Goal: Task Accomplishment & Management: Manage account settings

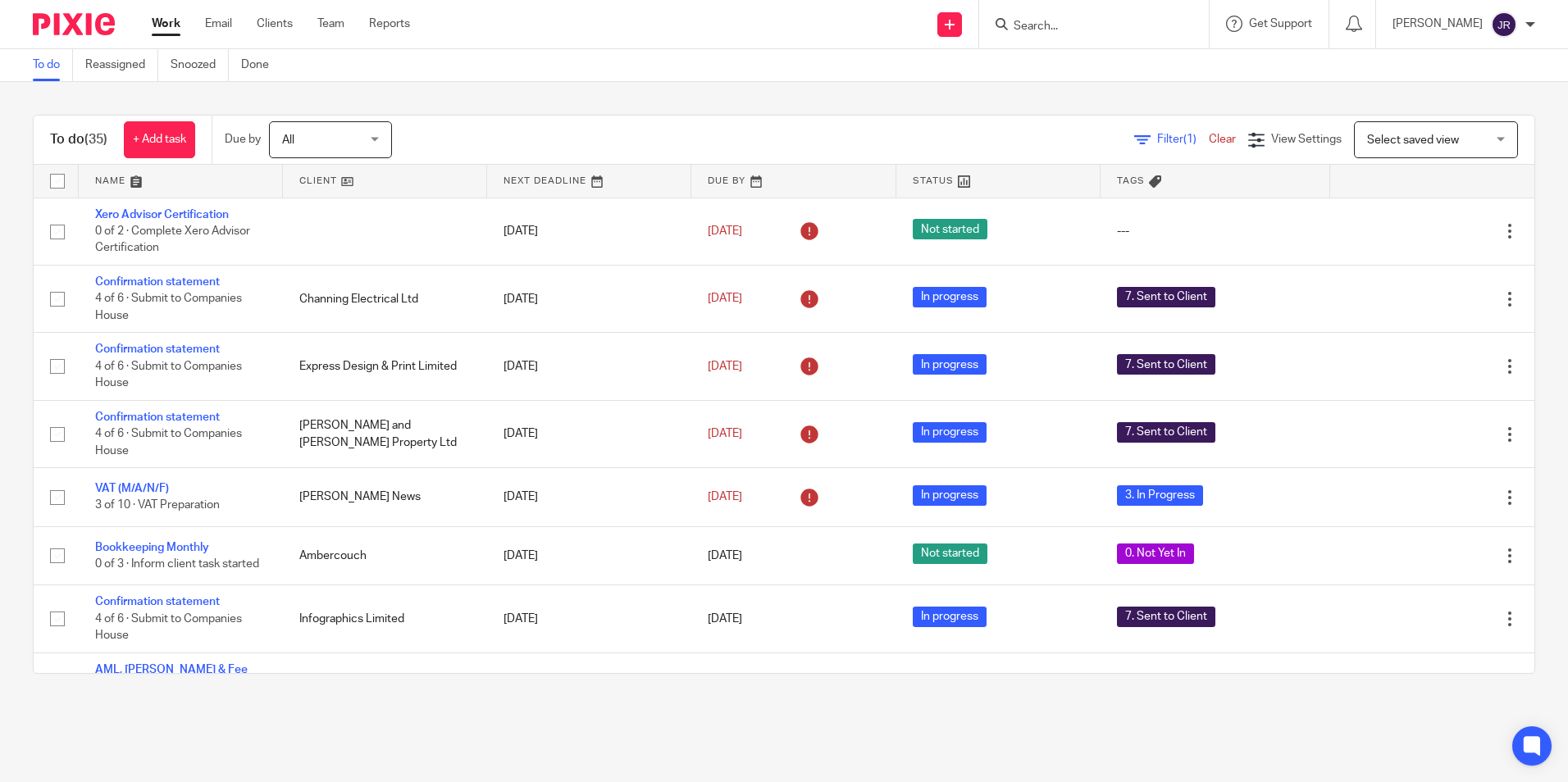
click at [1054, 23] on input "Search" at bounding box center [1086, 27] width 147 height 15
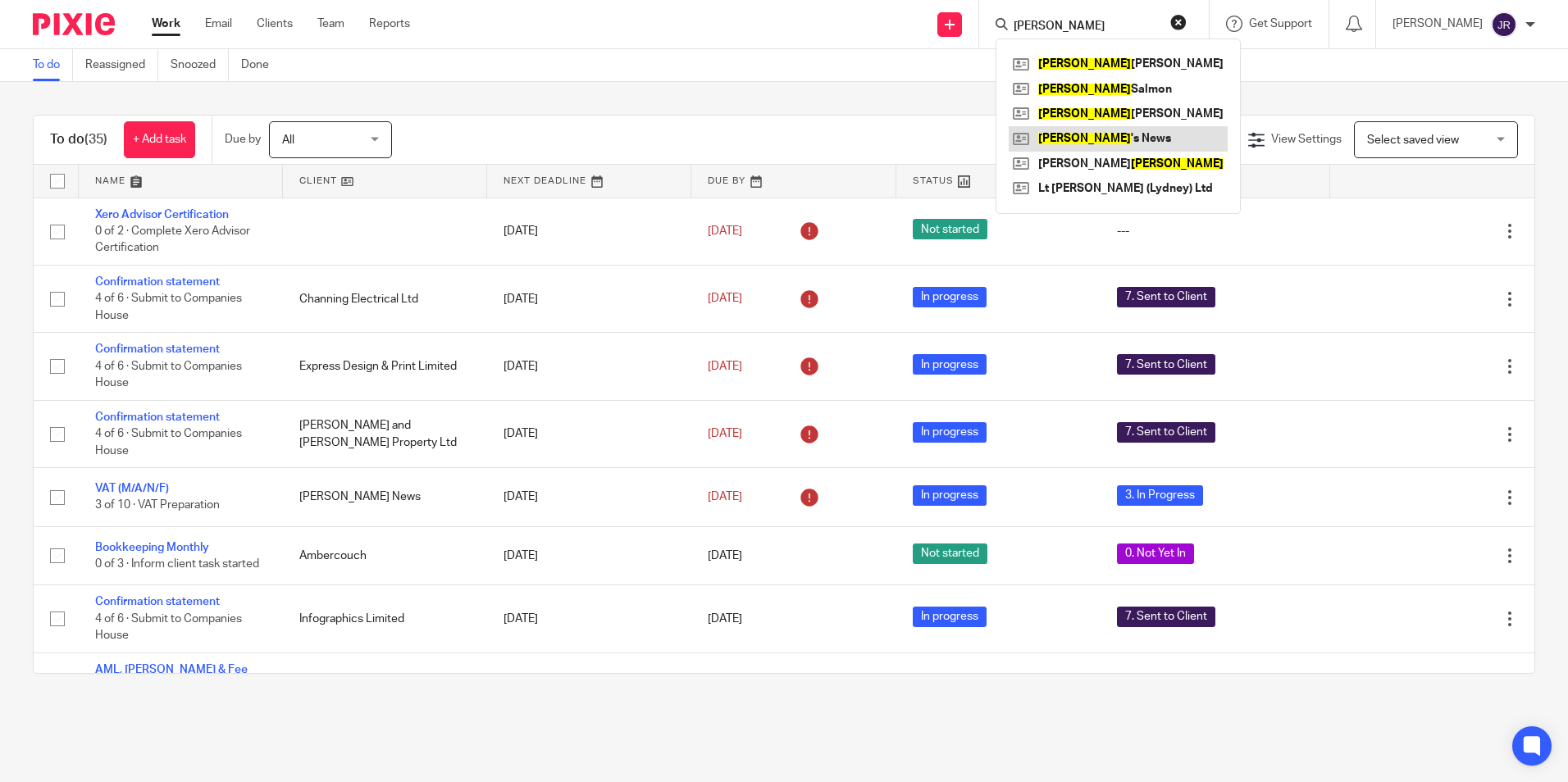
type input "lee"
click at [1077, 132] on link at bounding box center [1118, 138] width 219 height 25
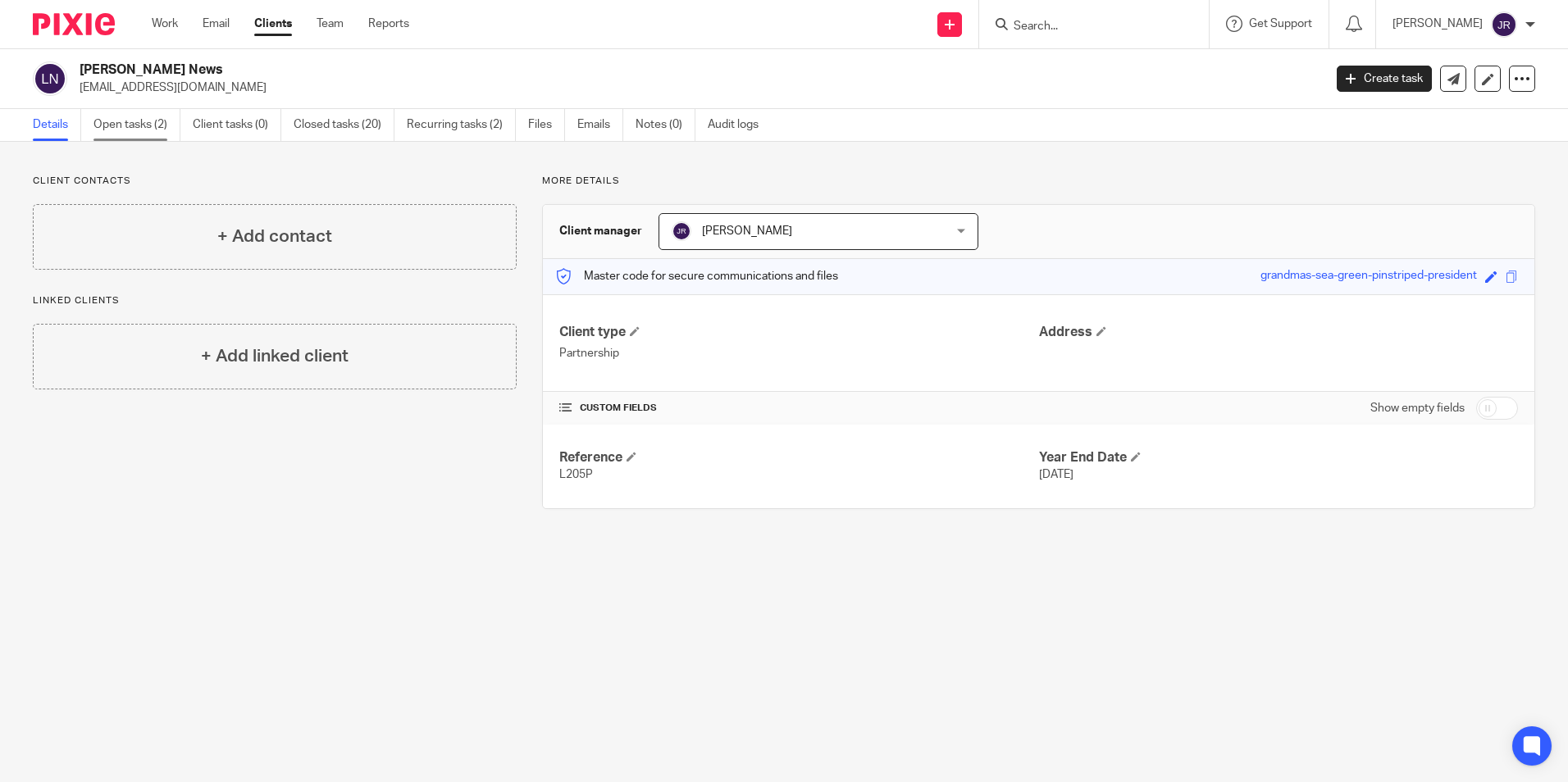
click at [130, 126] on link "Open tasks (2)" at bounding box center [136, 124] width 87 height 32
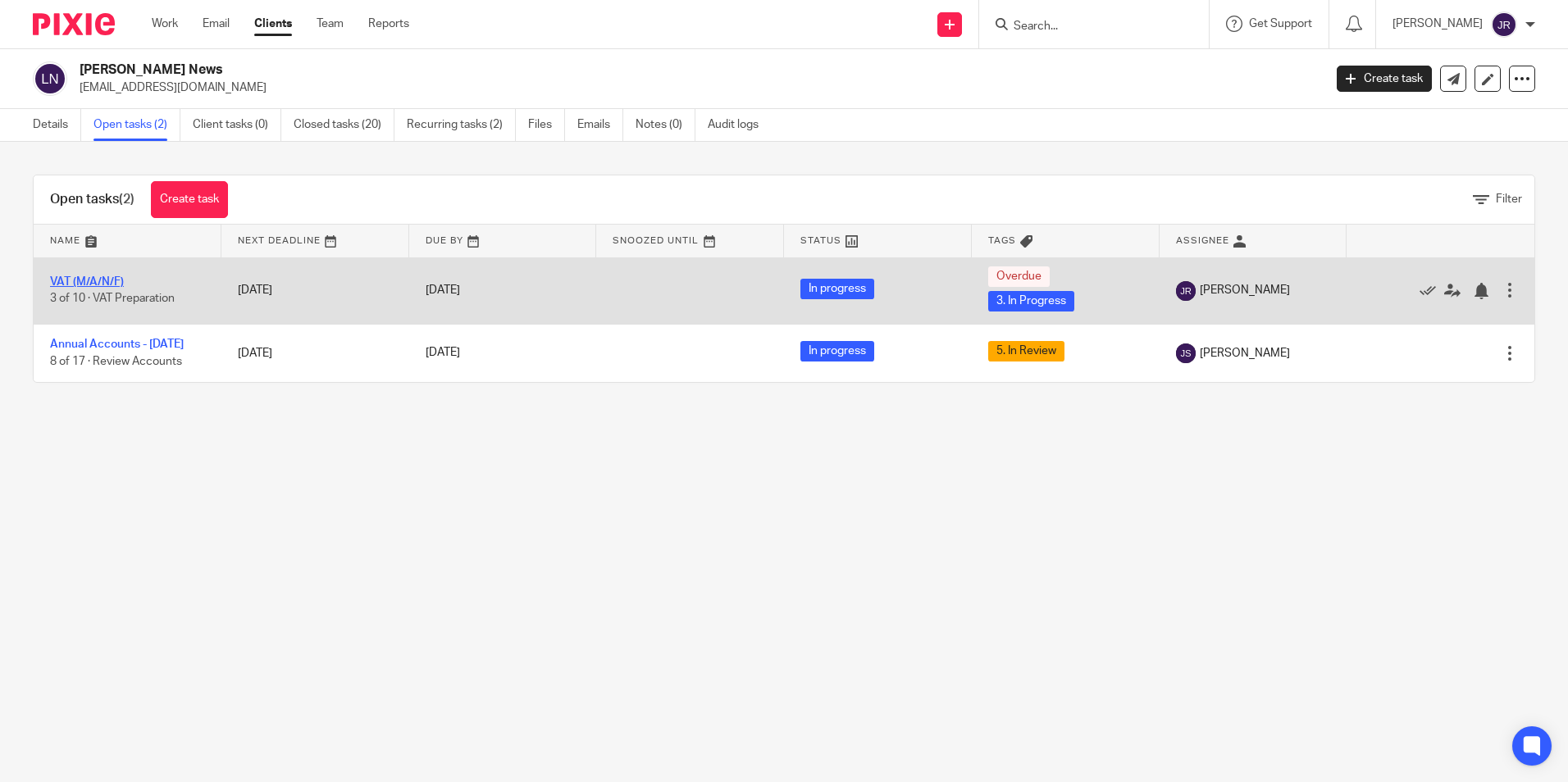
click at [100, 278] on link "VAT (M/A/N/F)" at bounding box center [87, 282] width 74 height 11
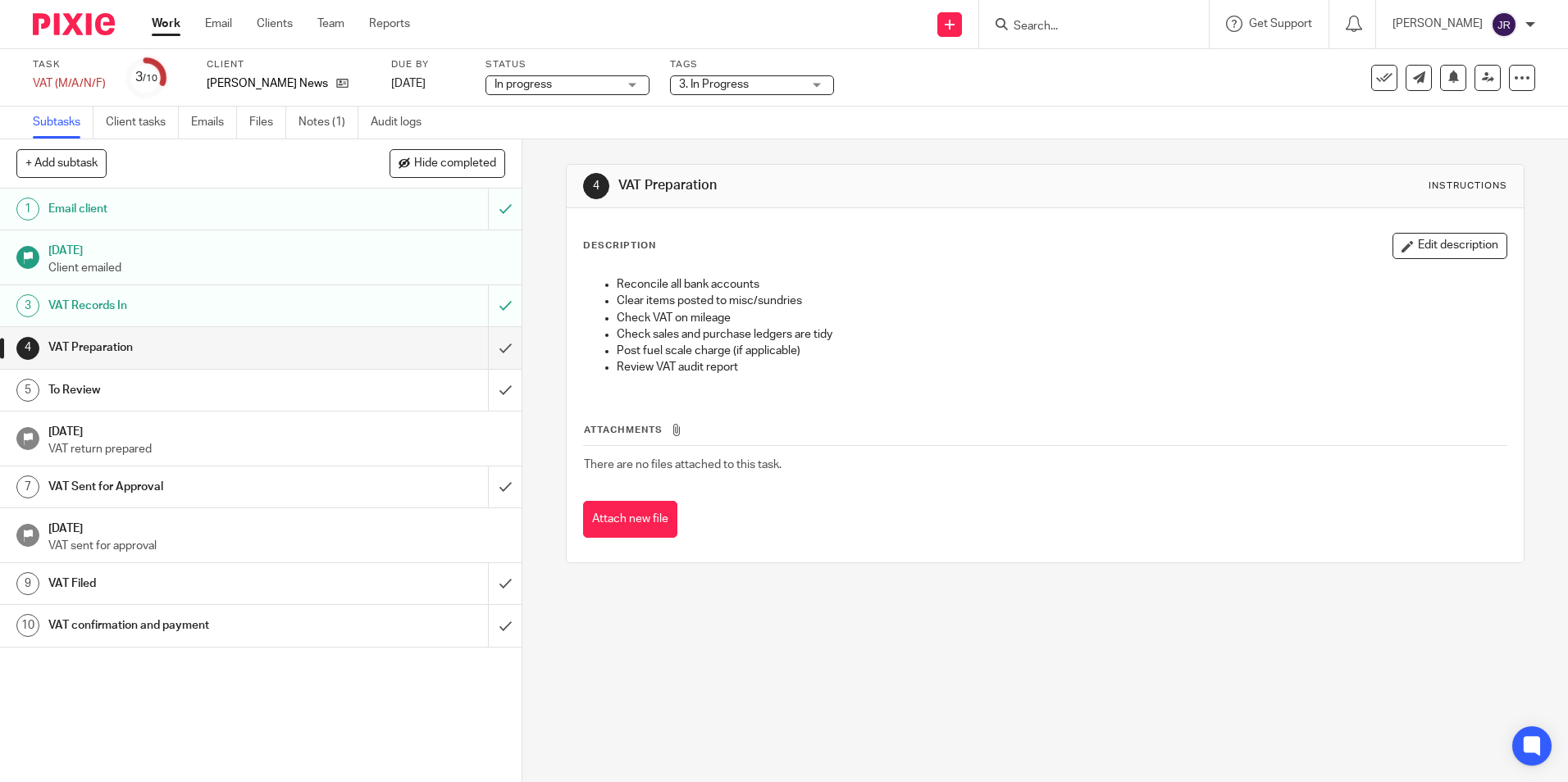
click at [812, 83] on div "3. In Progress" at bounding box center [751, 85] width 164 height 20
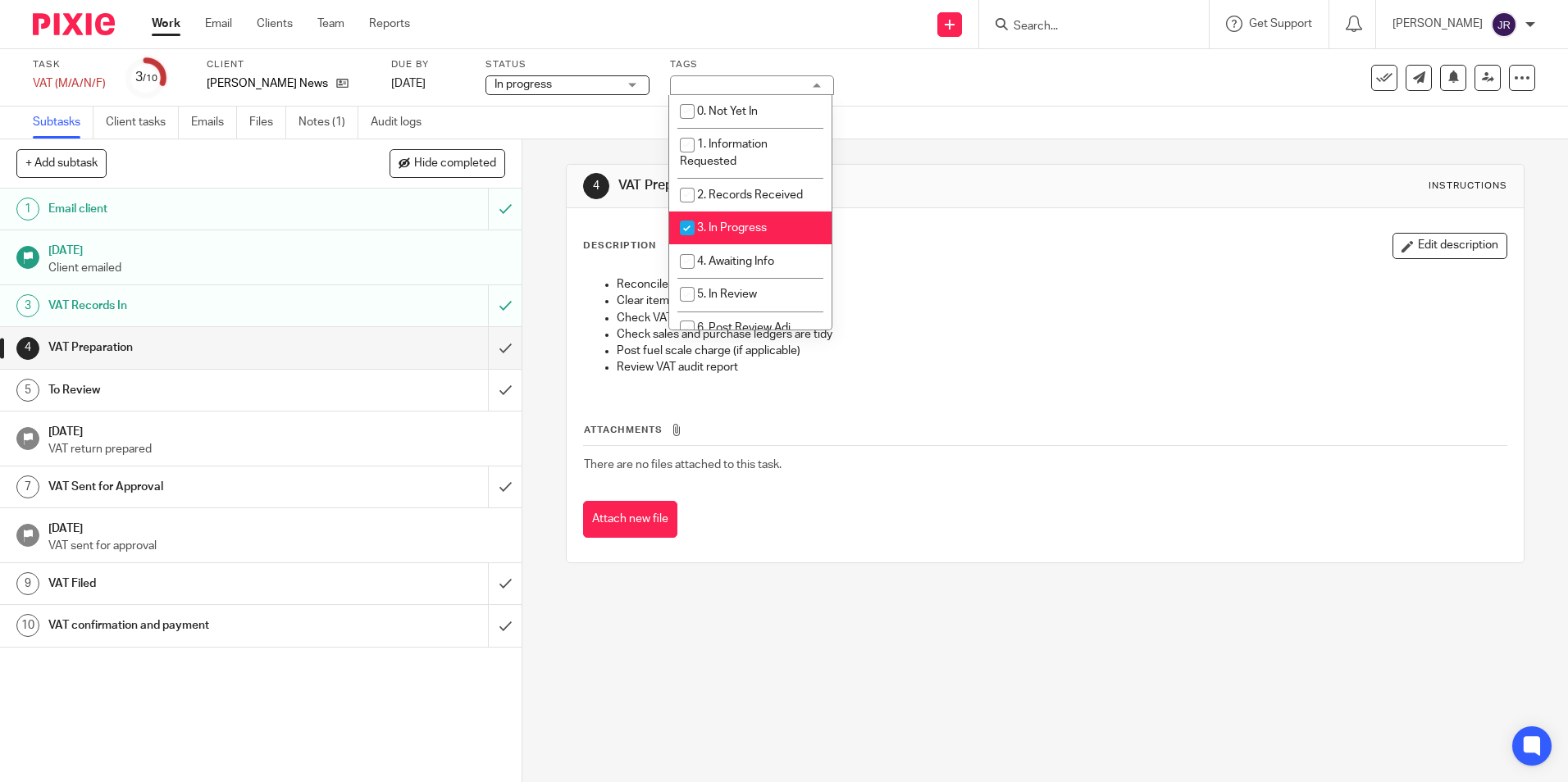
click at [791, 225] on li "3. In Progress" at bounding box center [750, 228] width 162 height 33
checkbox input "false"
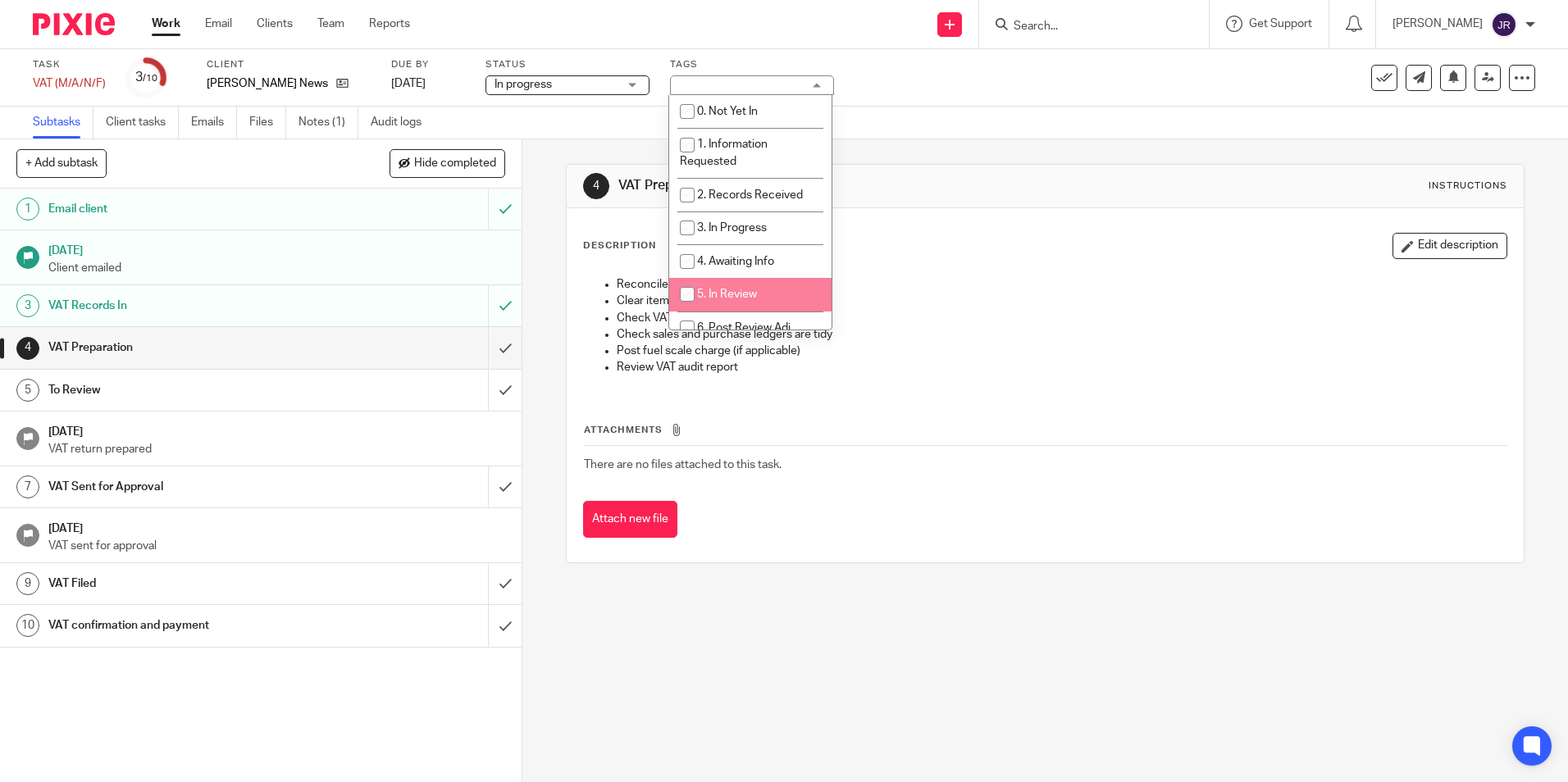
click at [792, 282] on li "5. In Review" at bounding box center [750, 294] width 162 height 33
checkbox input "true"
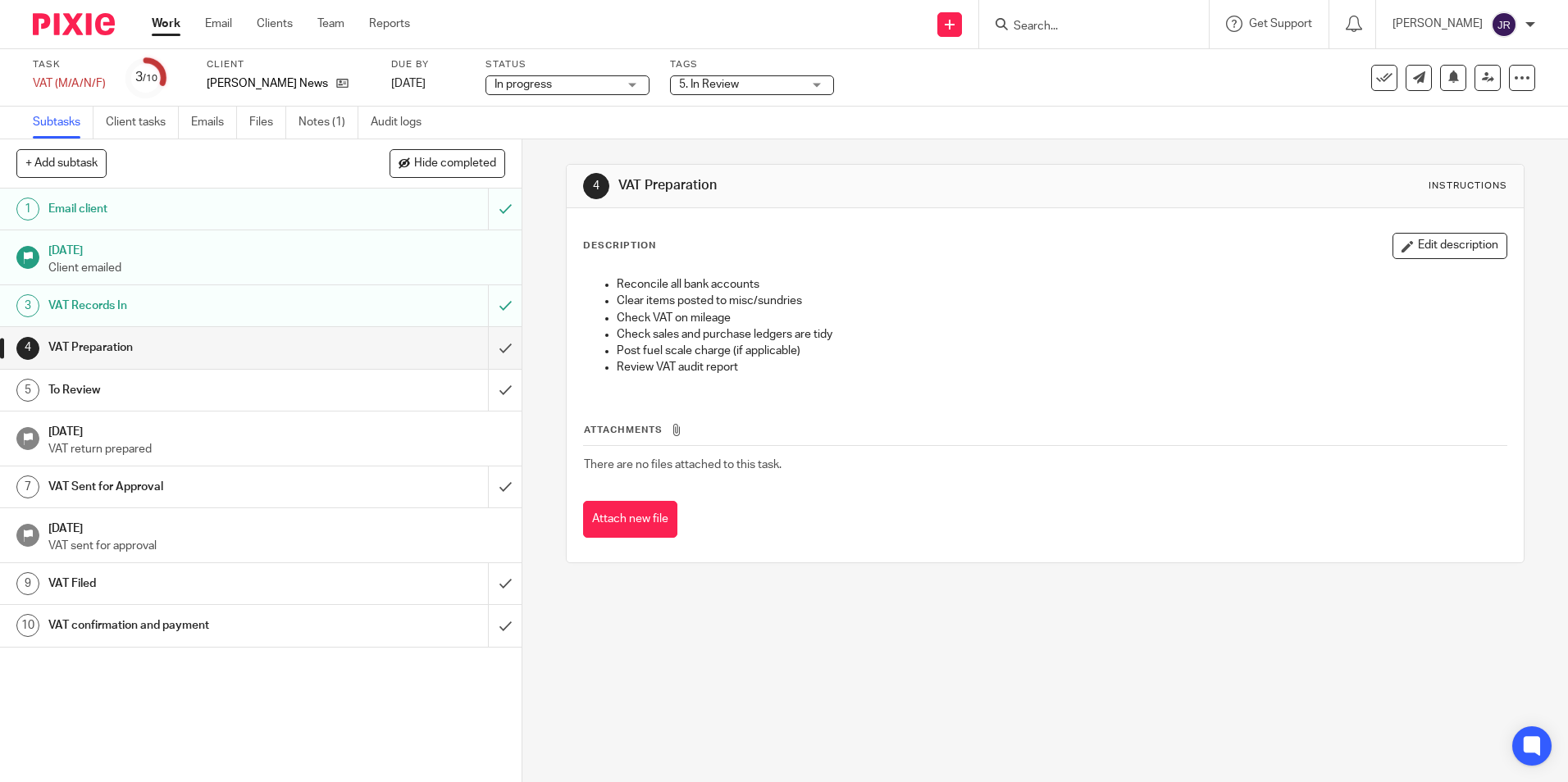
click at [775, 626] on div "4 VAT Preparation Instructions Description Edit description Reconcile all bank …" at bounding box center [1045, 461] width 1045 height 642
click at [479, 348] on input "submit" at bounding box center [260, 348] width 522 height 41
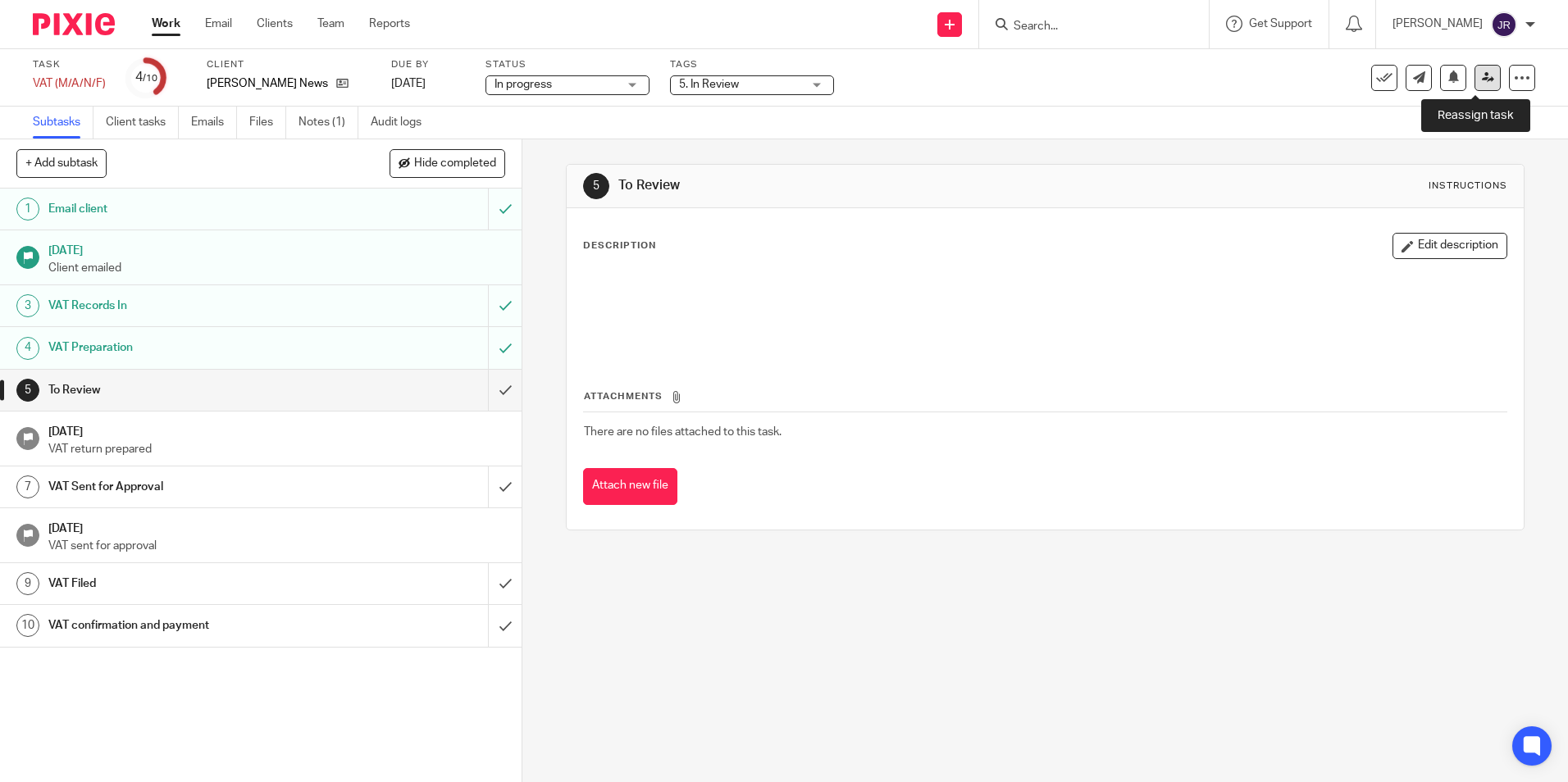
click at [1475, 85] on link at bounding box center [1487, 78] width 27 height 27
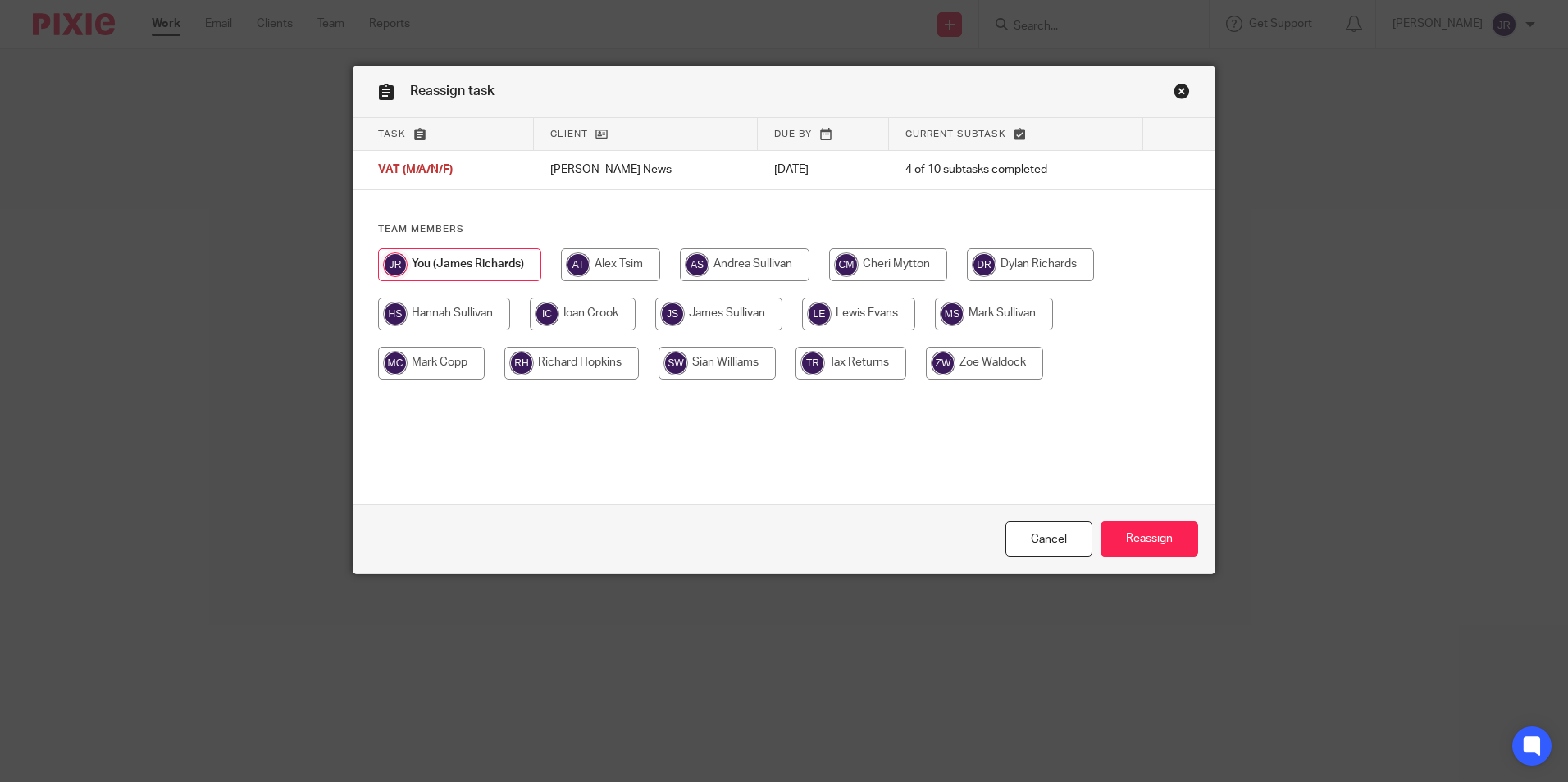
click at [706, 313] on input "radio" at bounding box center [719, 313] width 127 height 33
radio input "true"
click at [1158, 547] on input "Reassign" at bounding box center [1149, 539] width 98 height 35
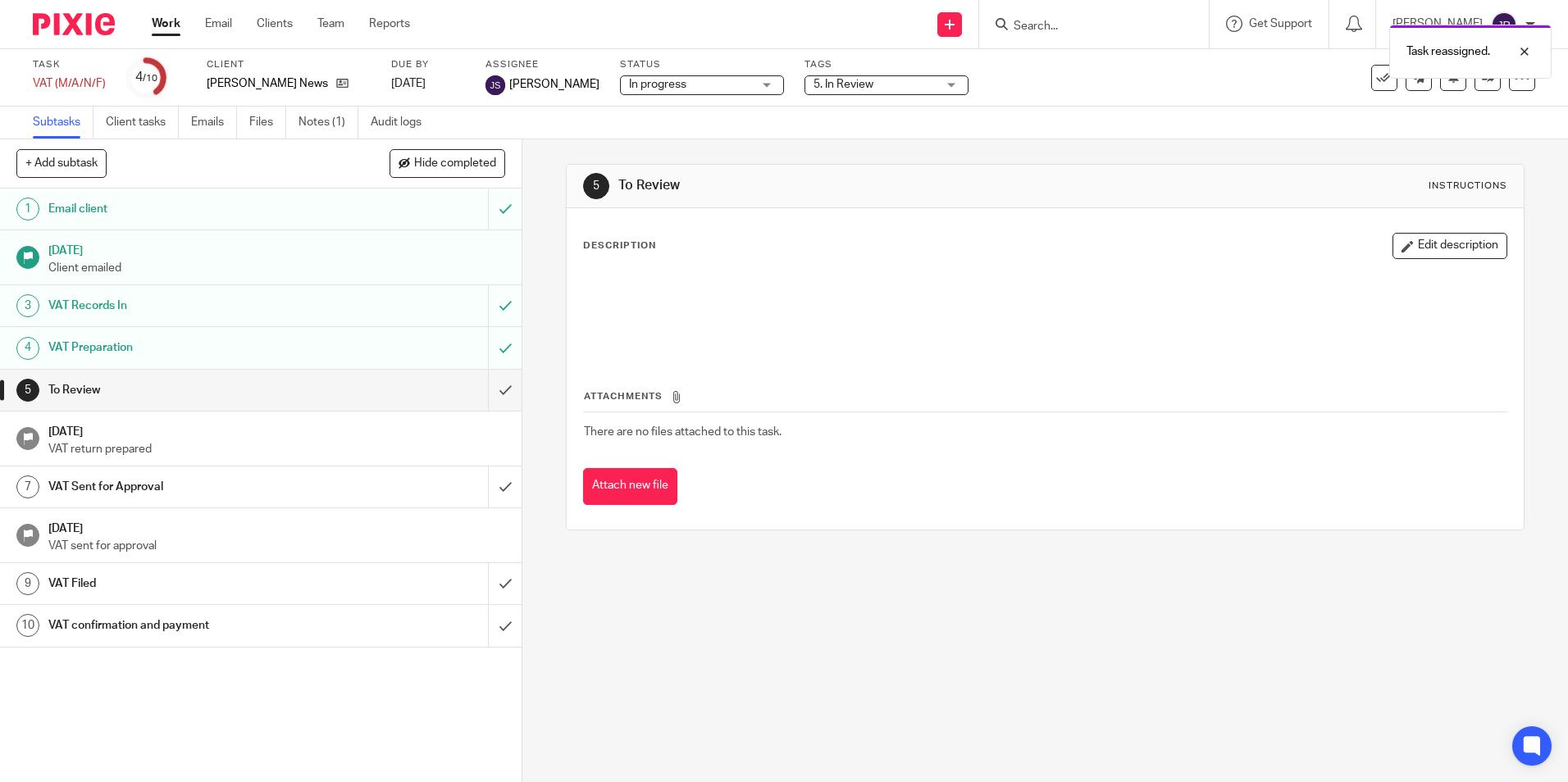
click at [163, 25] on link "Work" at bounding box center [165, 23] width 28 height 16
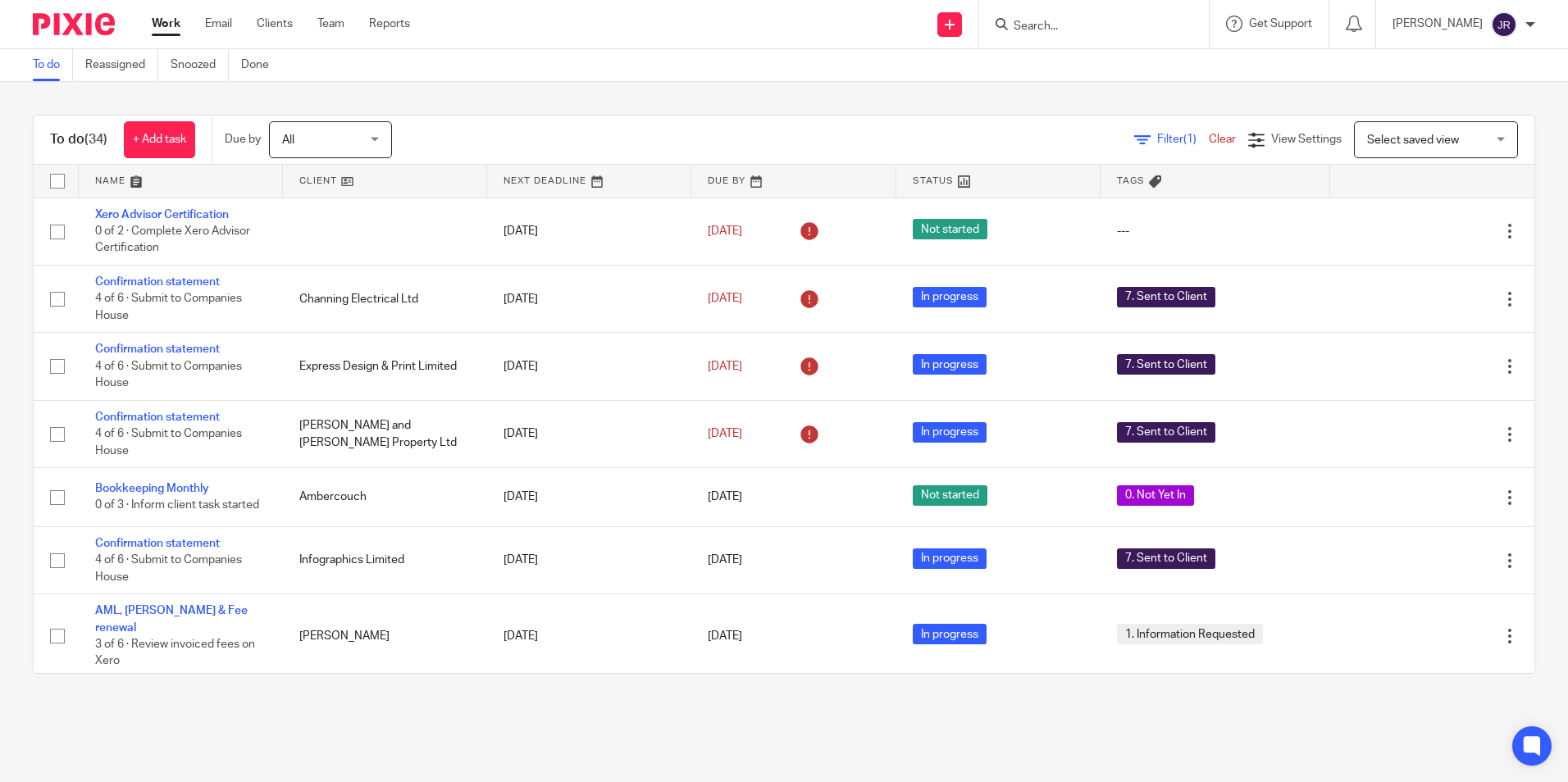
click at [107, 185] on link at bounding box center [181, 181] width 204 height 33
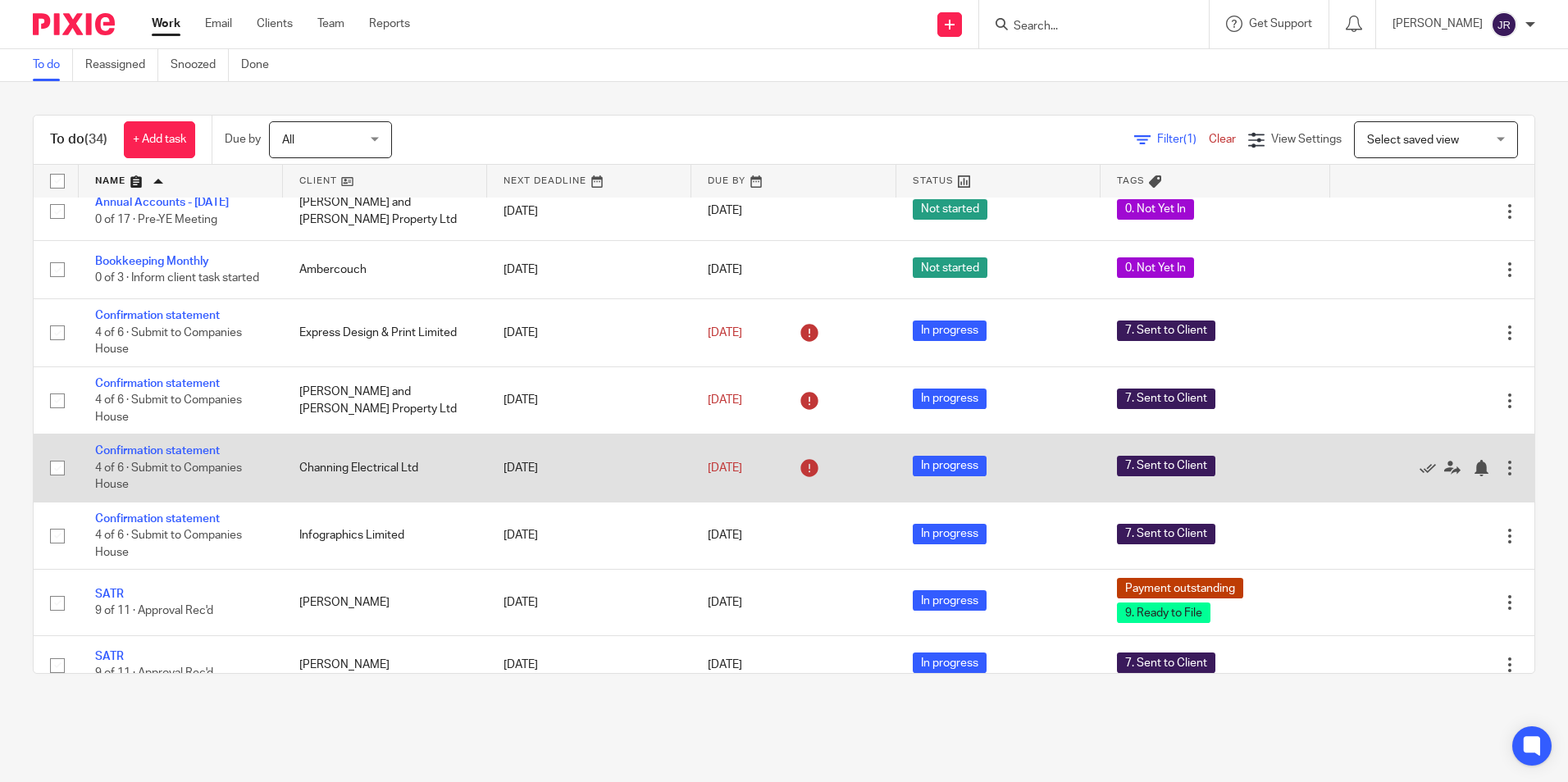
scroll to position [574, 0]
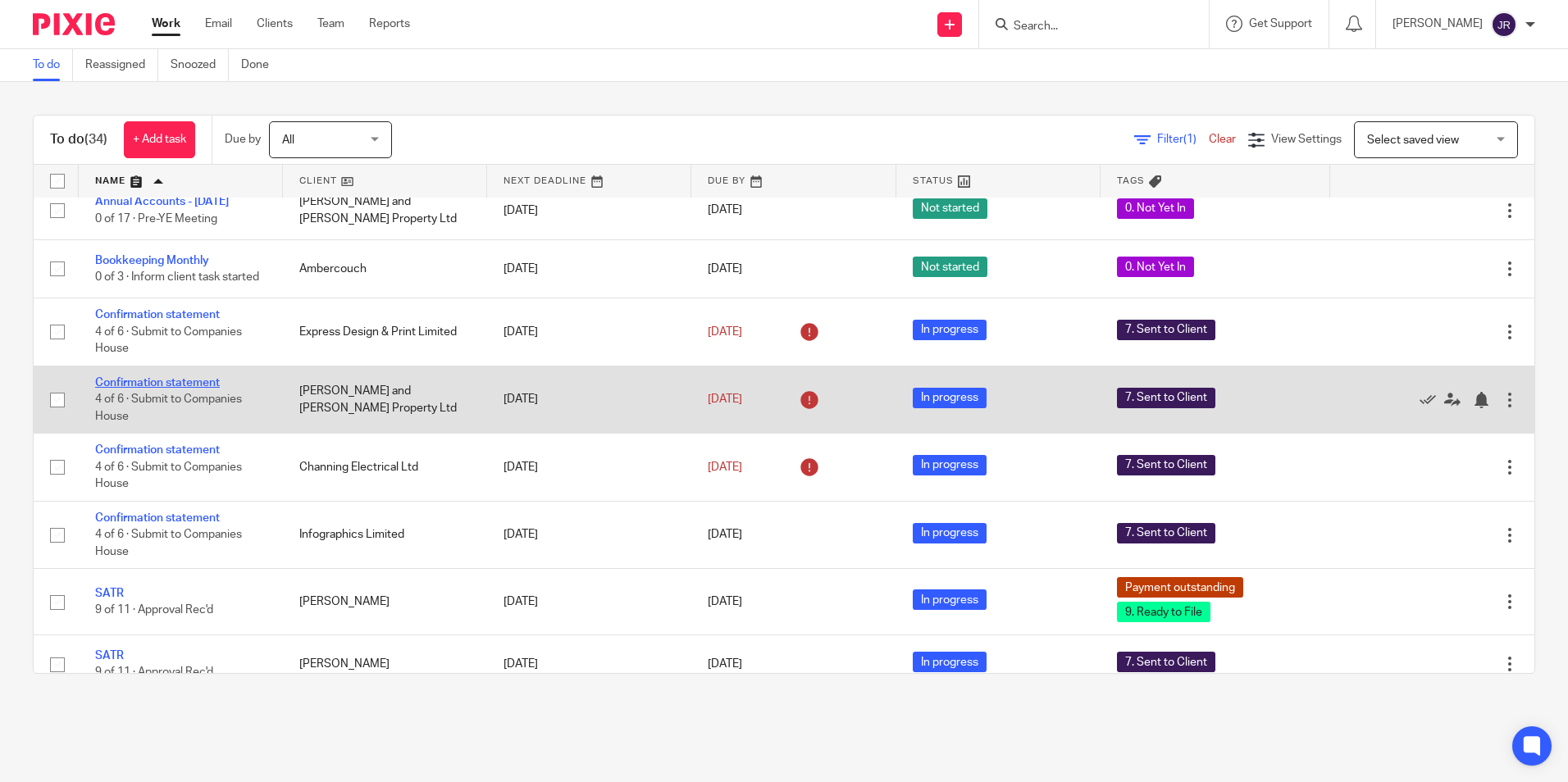
click at [194, 377] on link "Confirmation statement" at bounding box center [157, 382] width 124 height 11
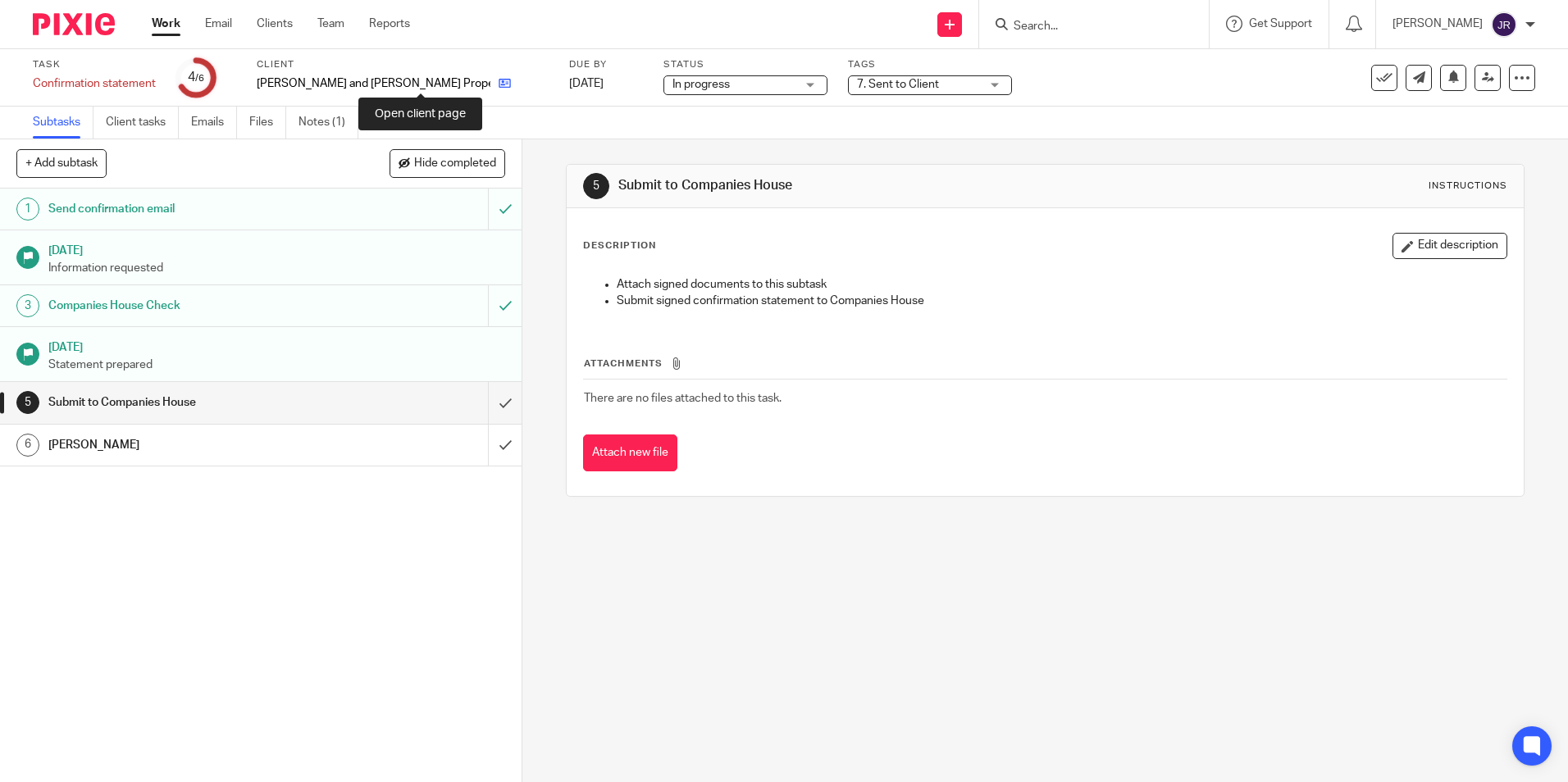
click at [499, 82] on icon at bounding box center [505, 83] width 12 height 12
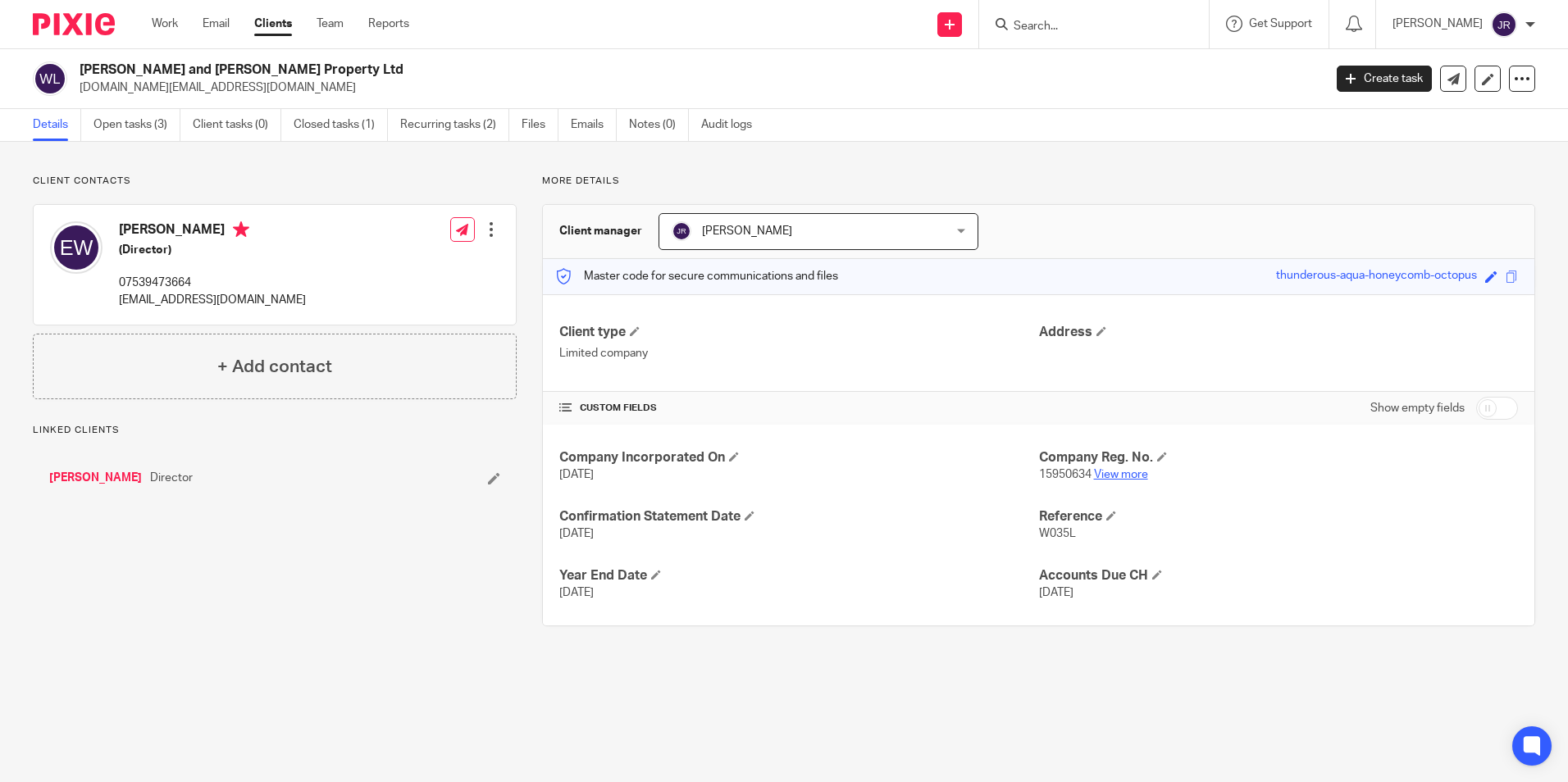
click at [1126, 470] on link "View more" at bounding box center [1121, 474] width 54 height 11
click at [142, 126] on link "Open tasks (3)" at bounding box center [136, 124] width 87 height 32
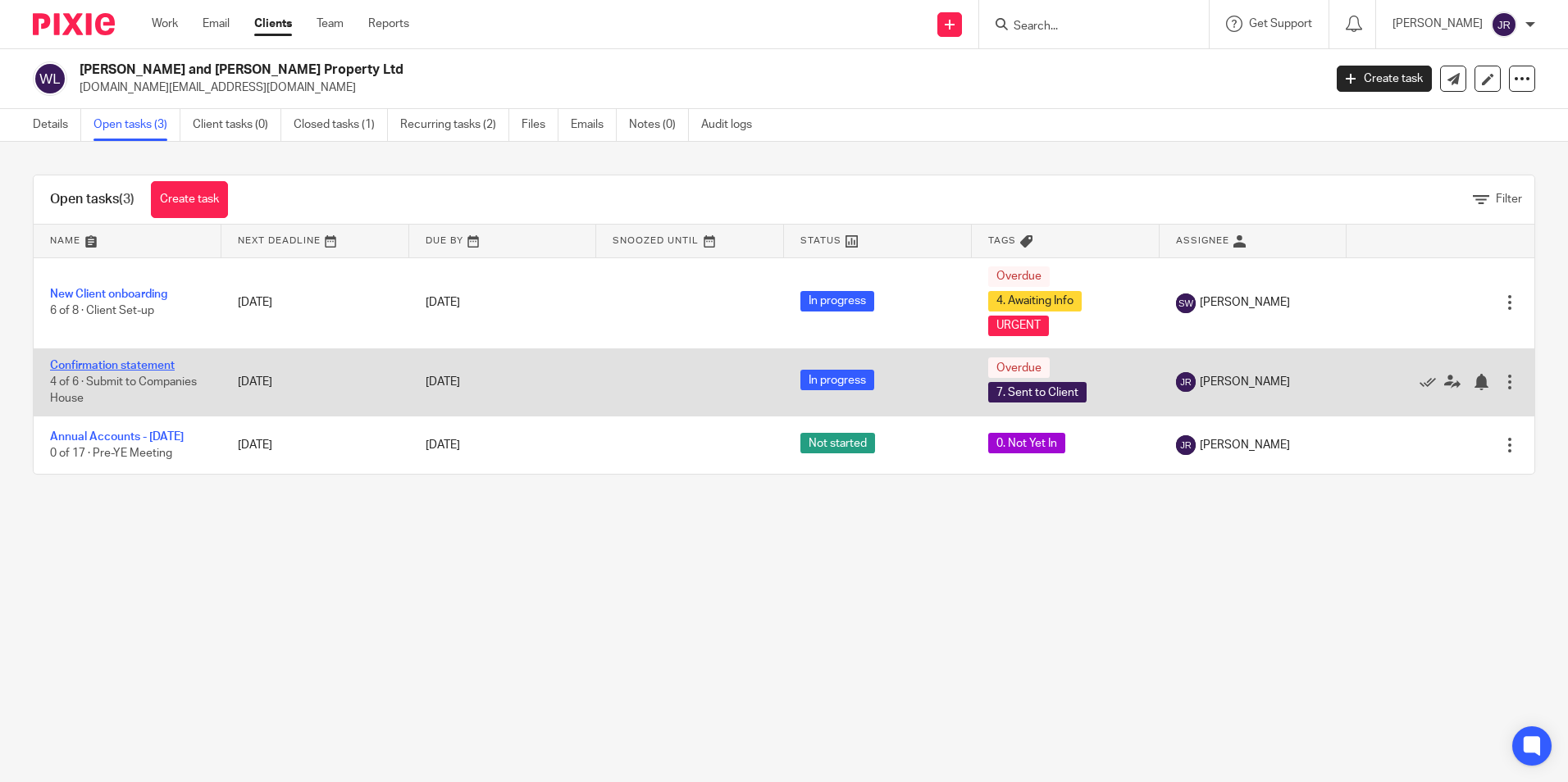
click at [131, 365] on link "Confirmation statement" at bounding box center [111, 365] width 124 height 11
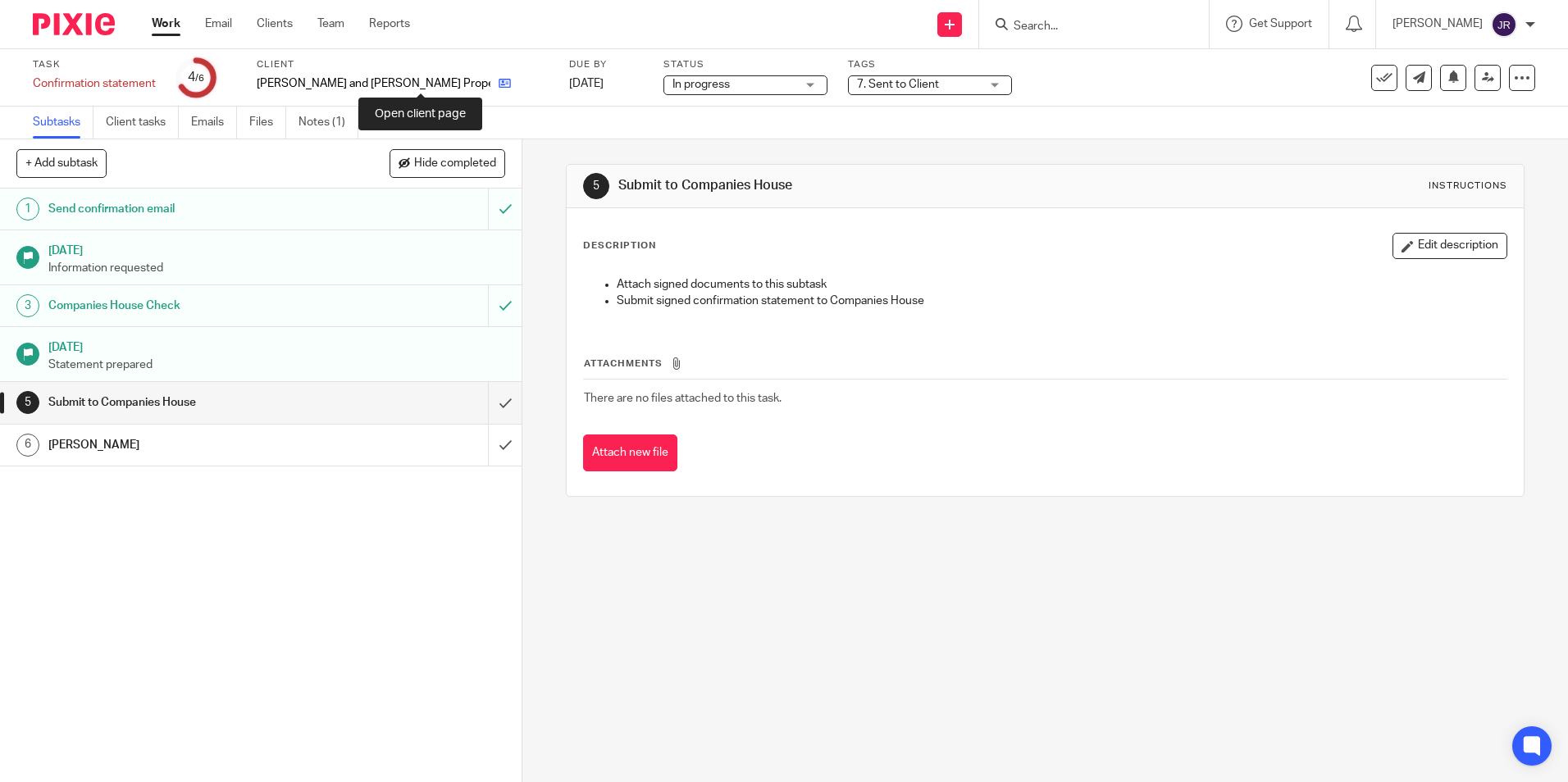
click at [499, 86] on icon at bounding box center [505, 83] width 12 height 12
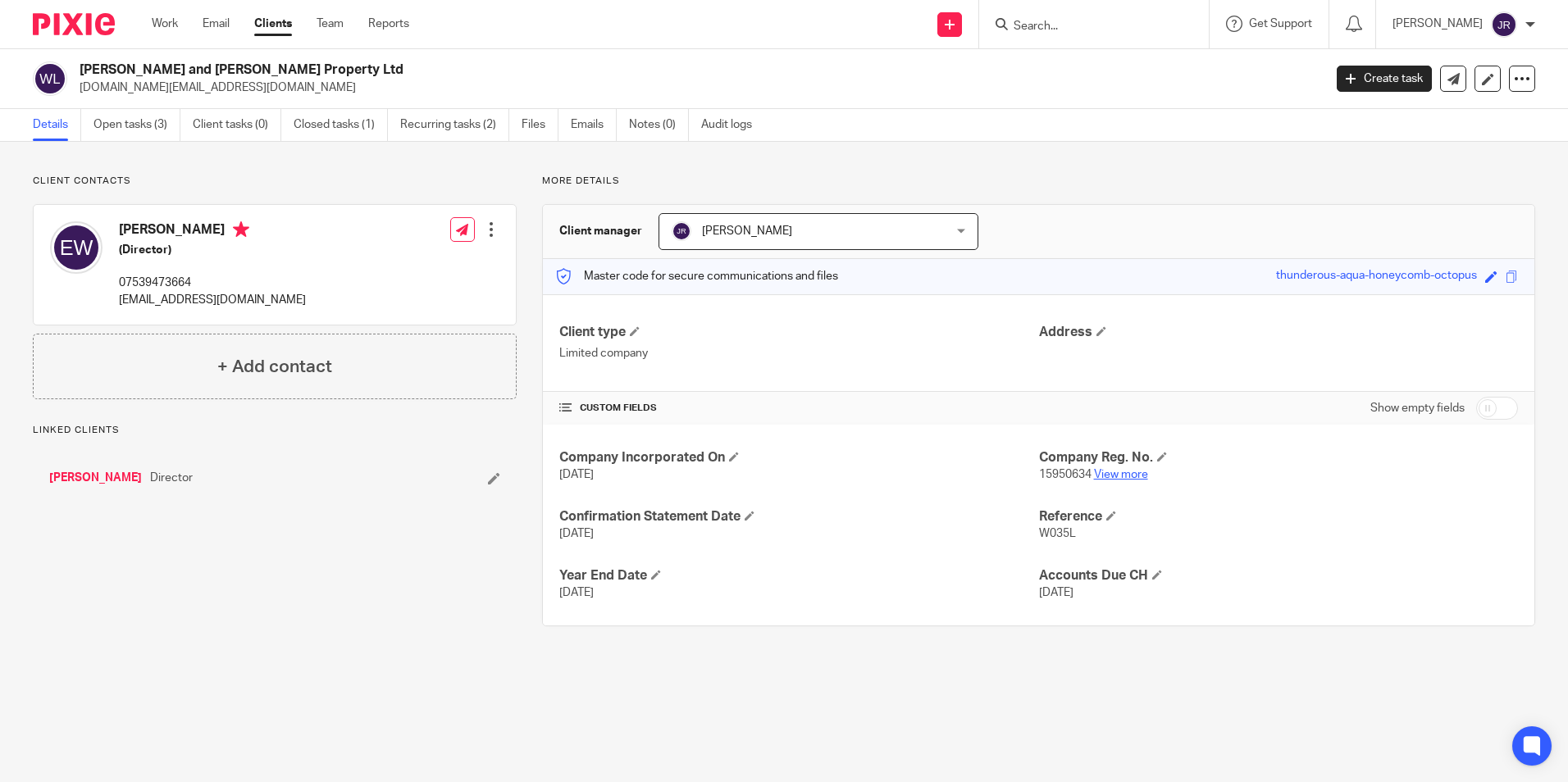
click at [1122, 478] on link "View more" at bounding box center [1121, 474] width 54 height 11
click at [153, 120] on link "Open tasks (3)" at bounding box center [136, 124] width 87 height 32
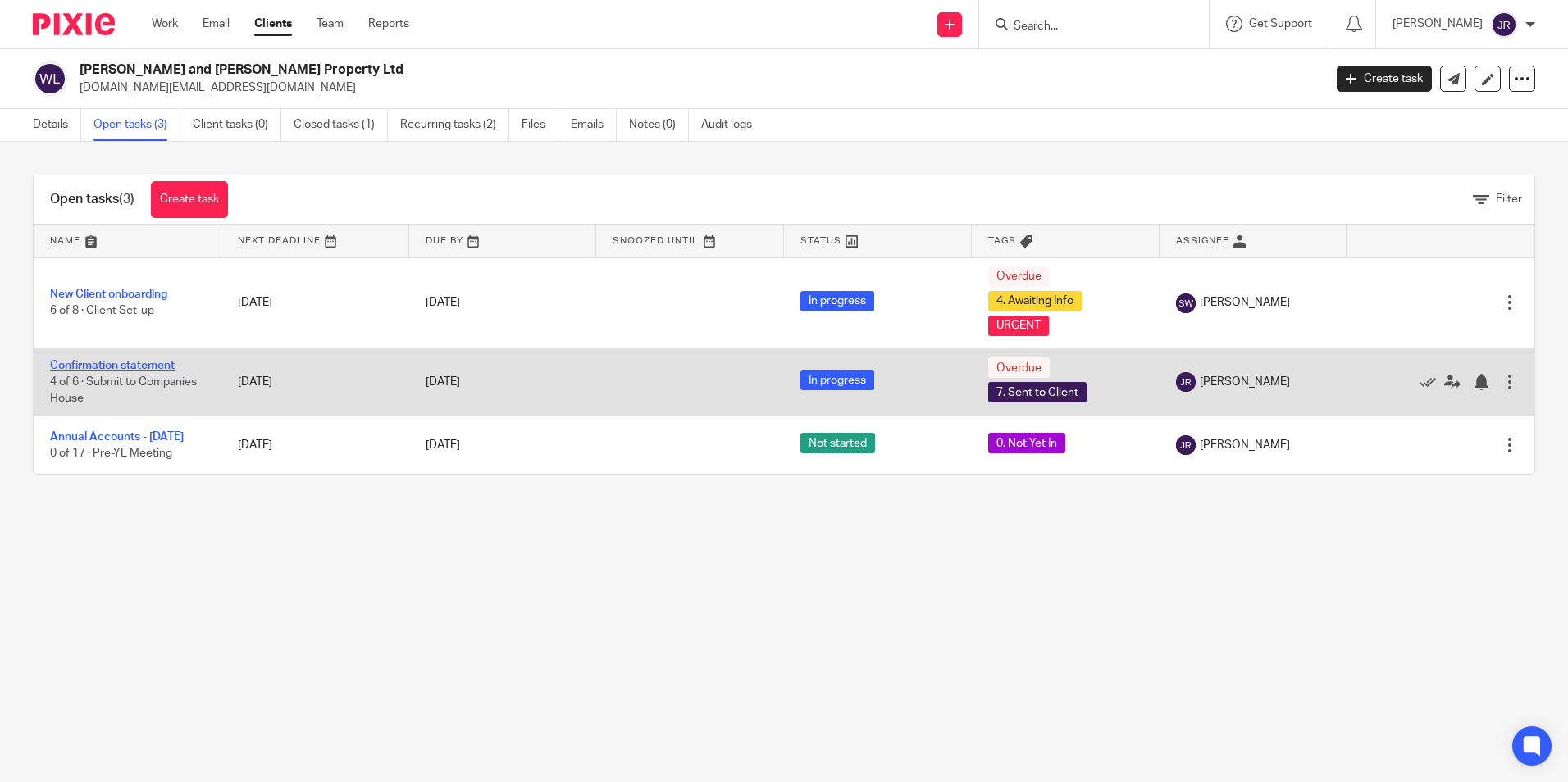
click at [93, 367] on link "Confirmation statement" at bounding box center [111, 365] width 124 height 11
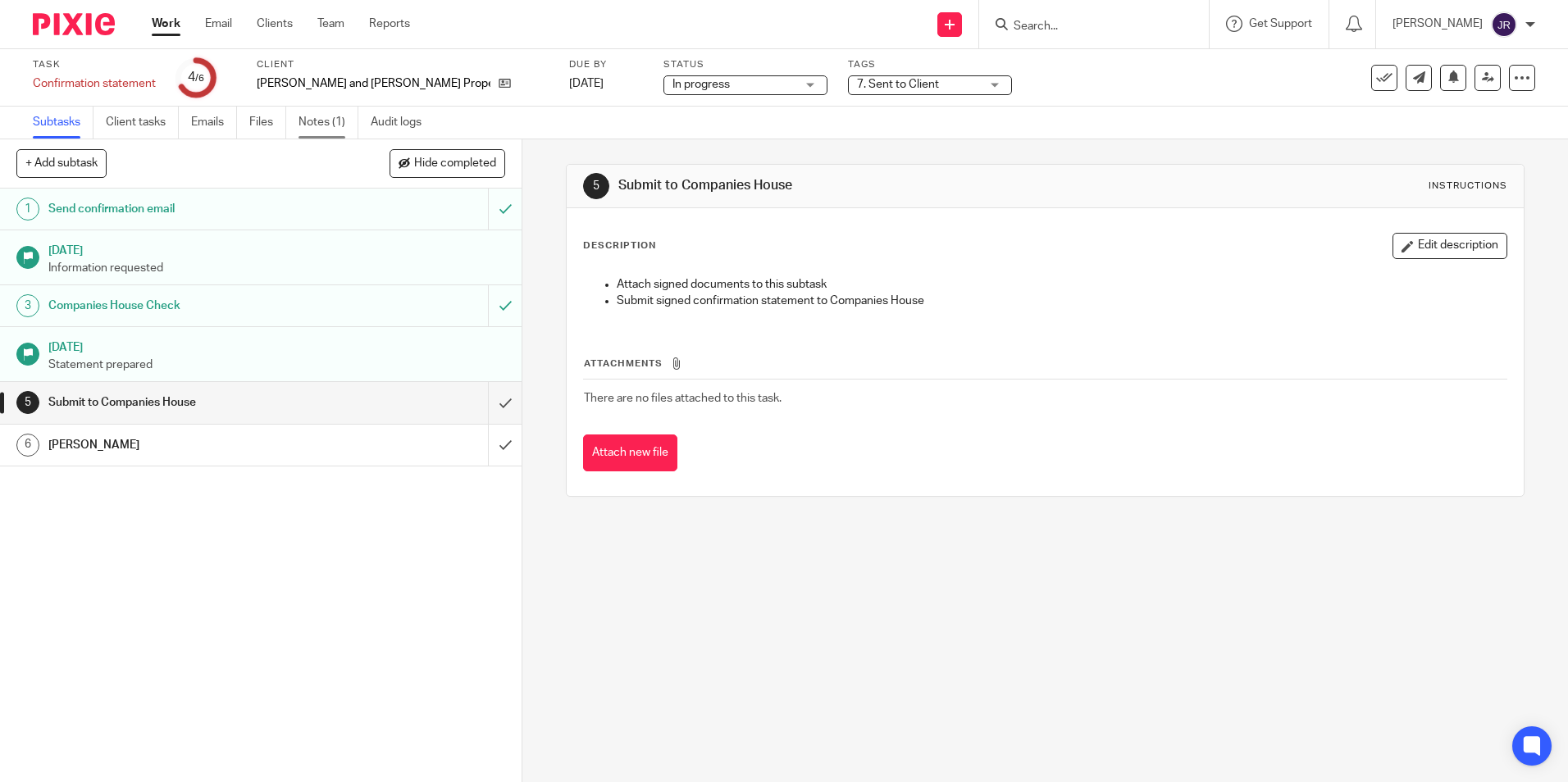
click at [318, 120] on link "Notes (1)" at bounding box center [328, 122] width 60 height 32
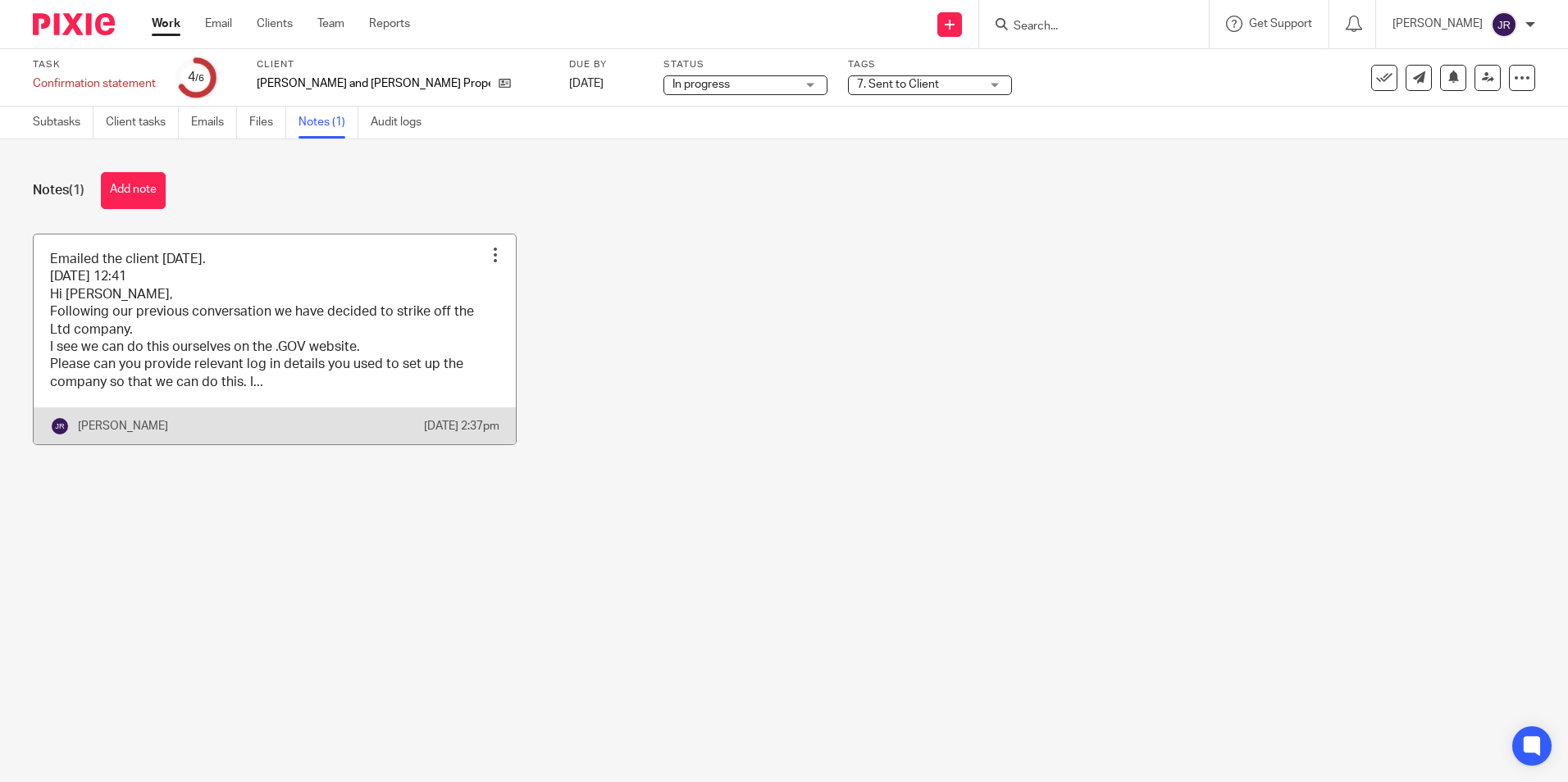
click at [392, 405] on link at bounding box center [274, 340] width 482 height 211
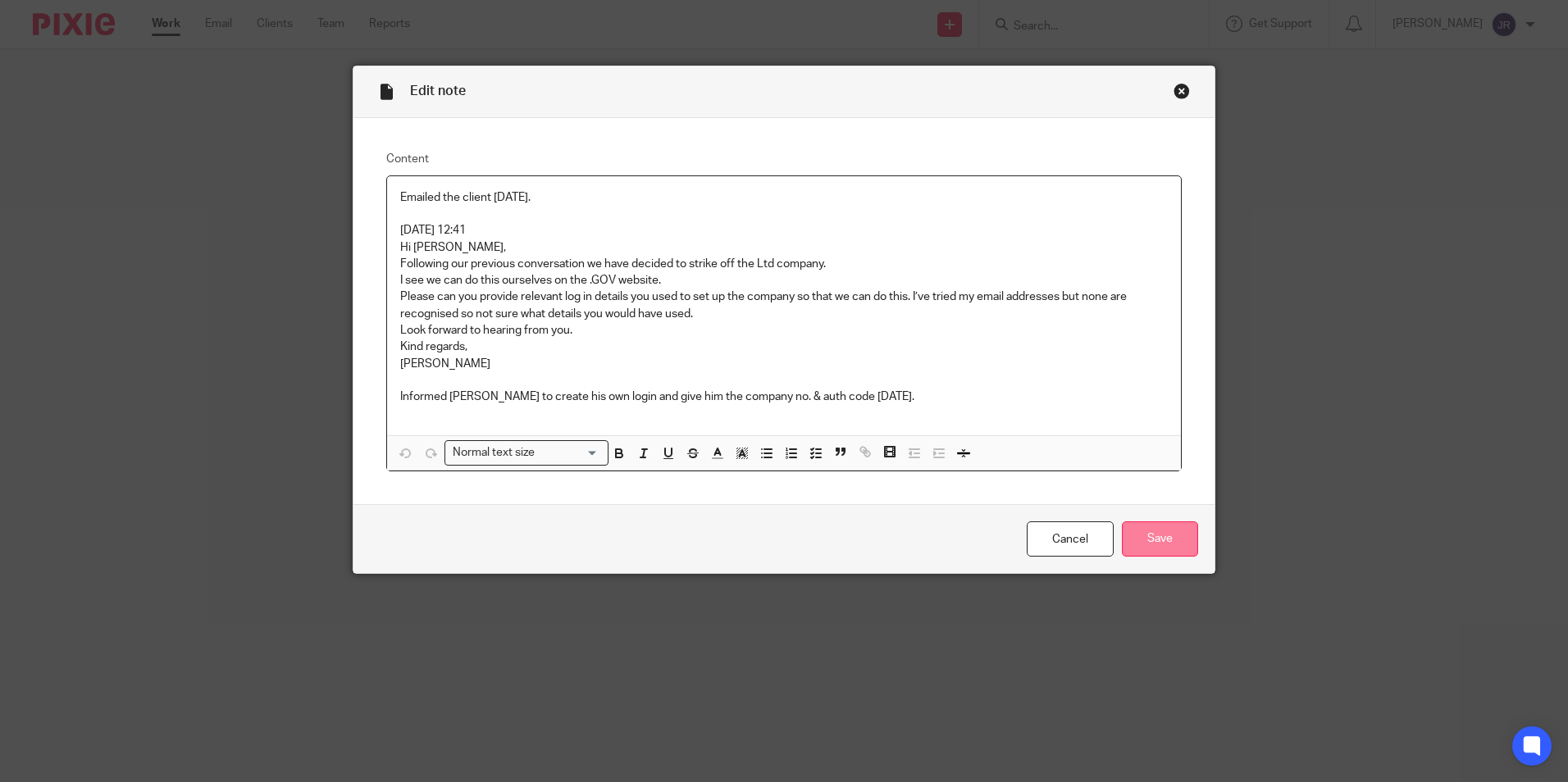
click at [1138, 540] on input "Save" at bounding box center [1159, 539] width 76 height 35
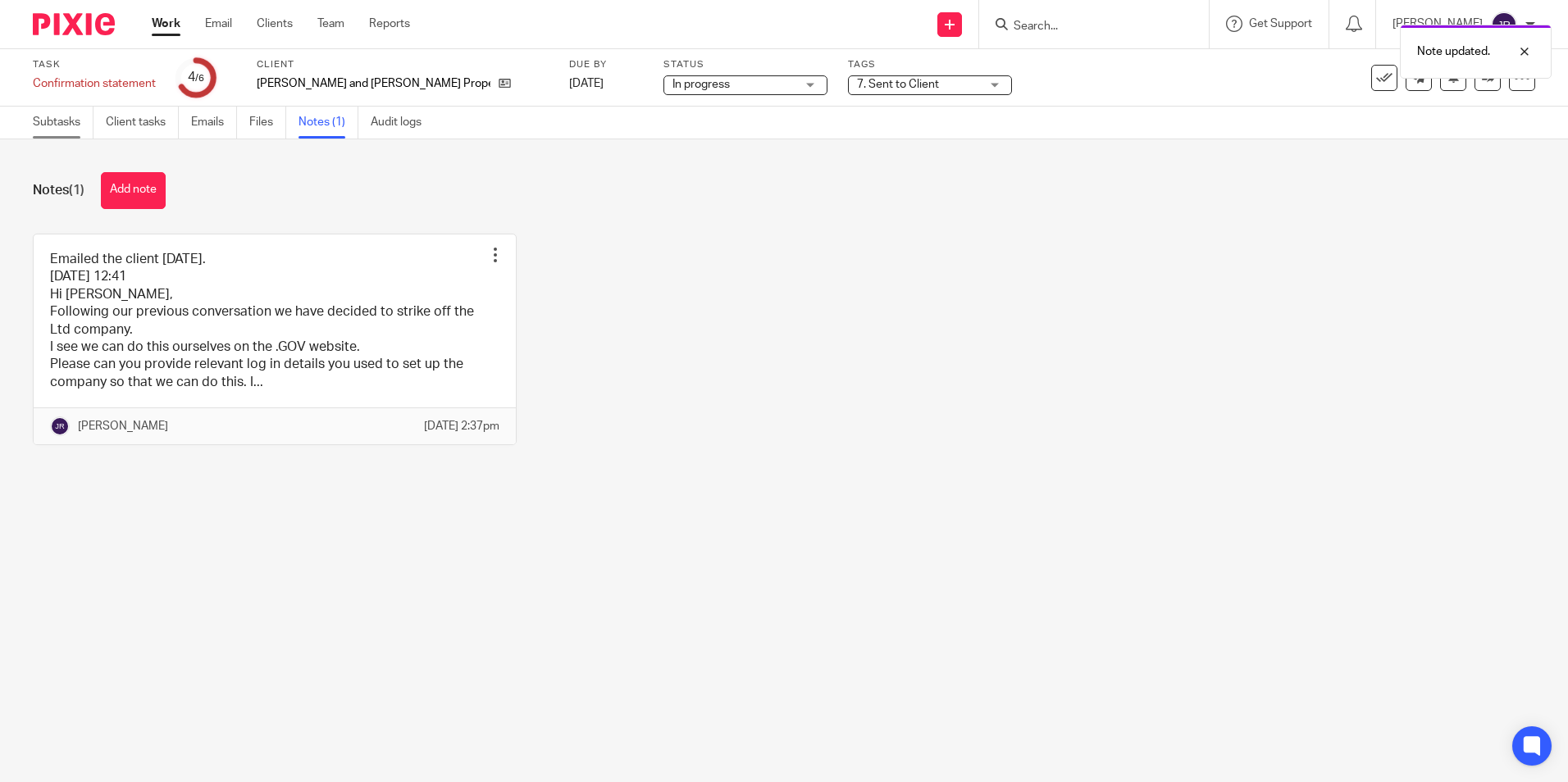
click at [43, 122] on link "Subtasks" at bounding box center [63, 122] width 61 height 32
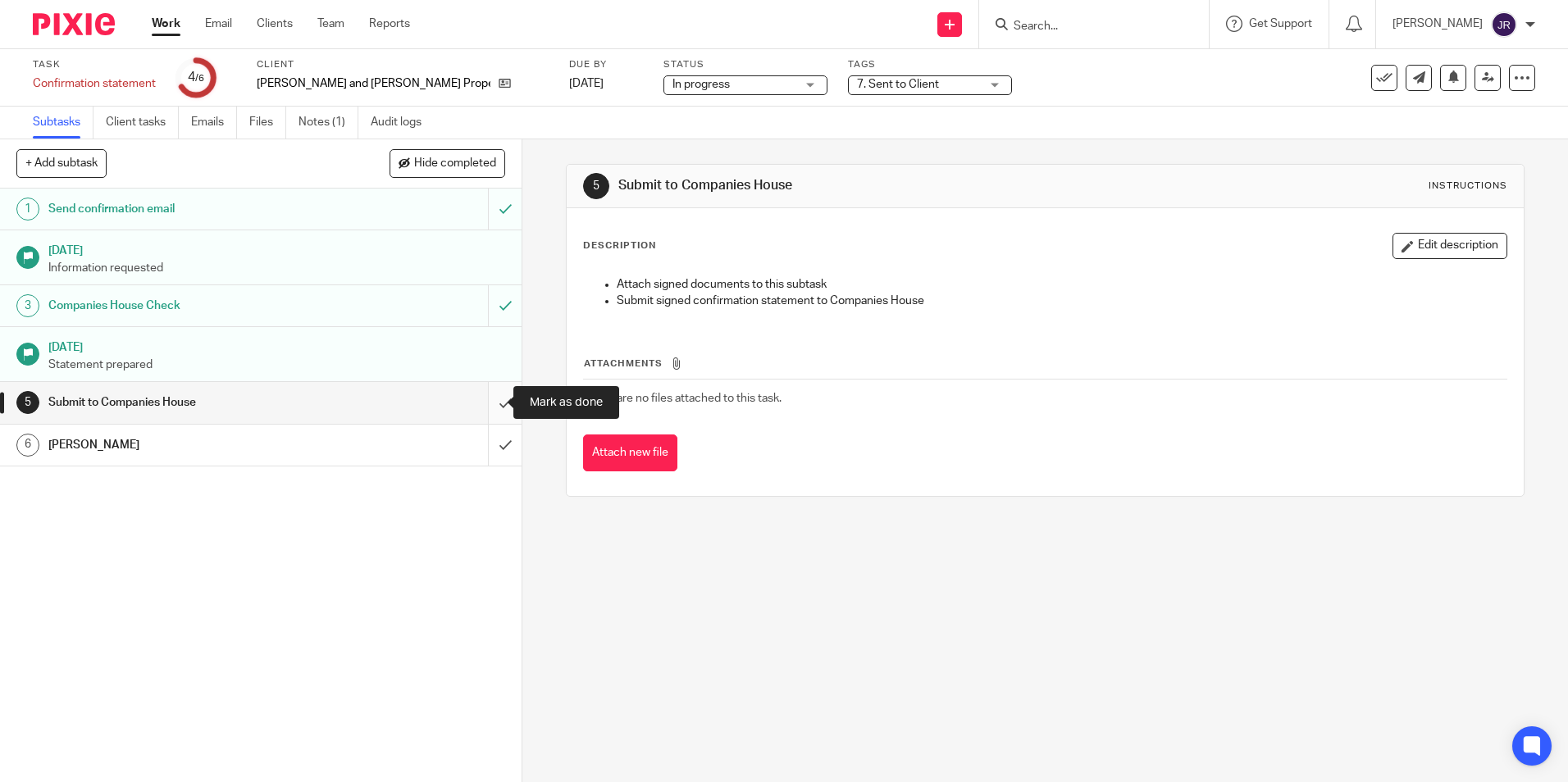
click at [484, 397] on input "submit" at bounding box center [260, 403] width 522 height 41
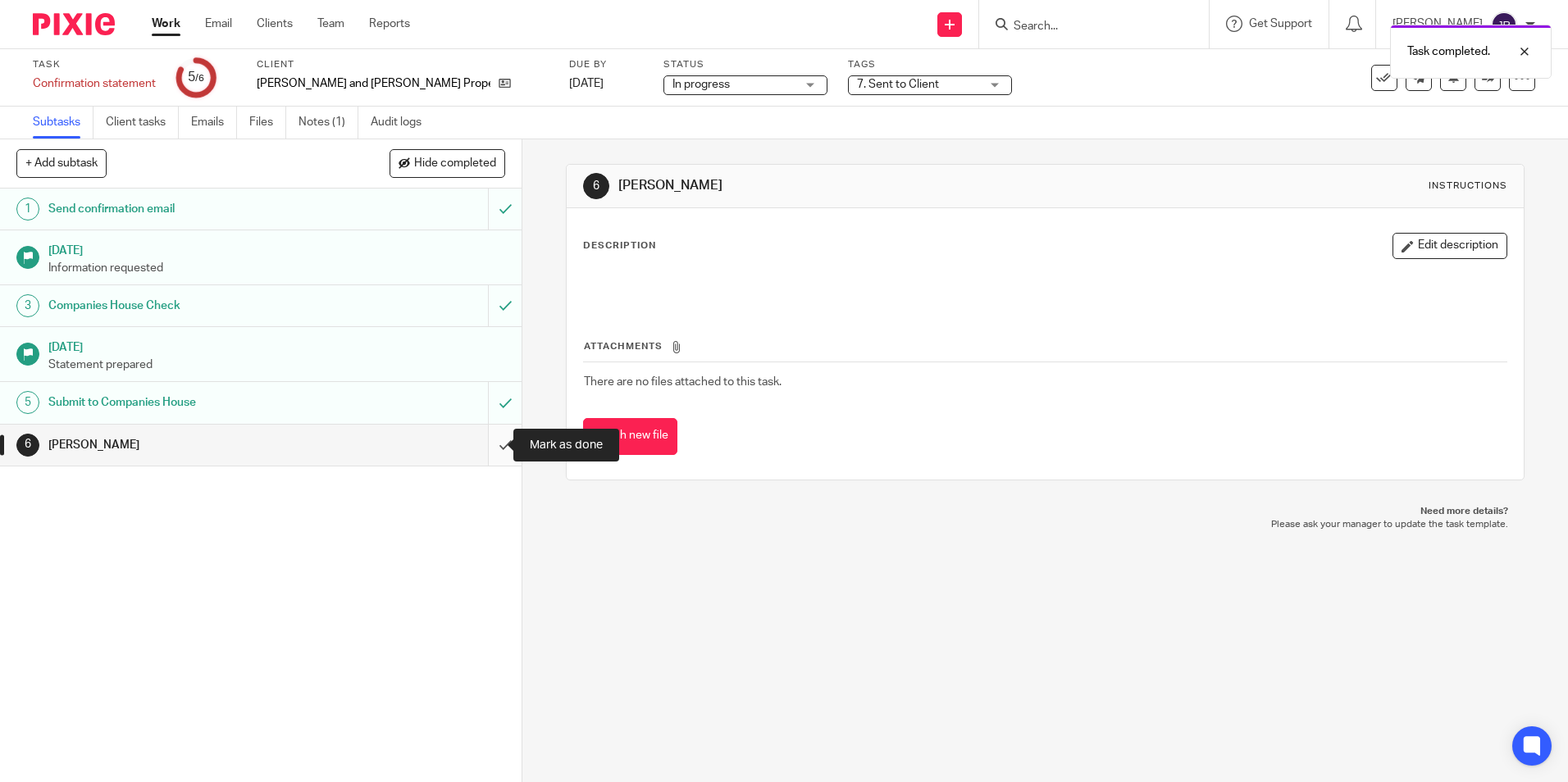
click at [493, 452] on input "submit" at bounding box center [260, 445] width 522 height 41
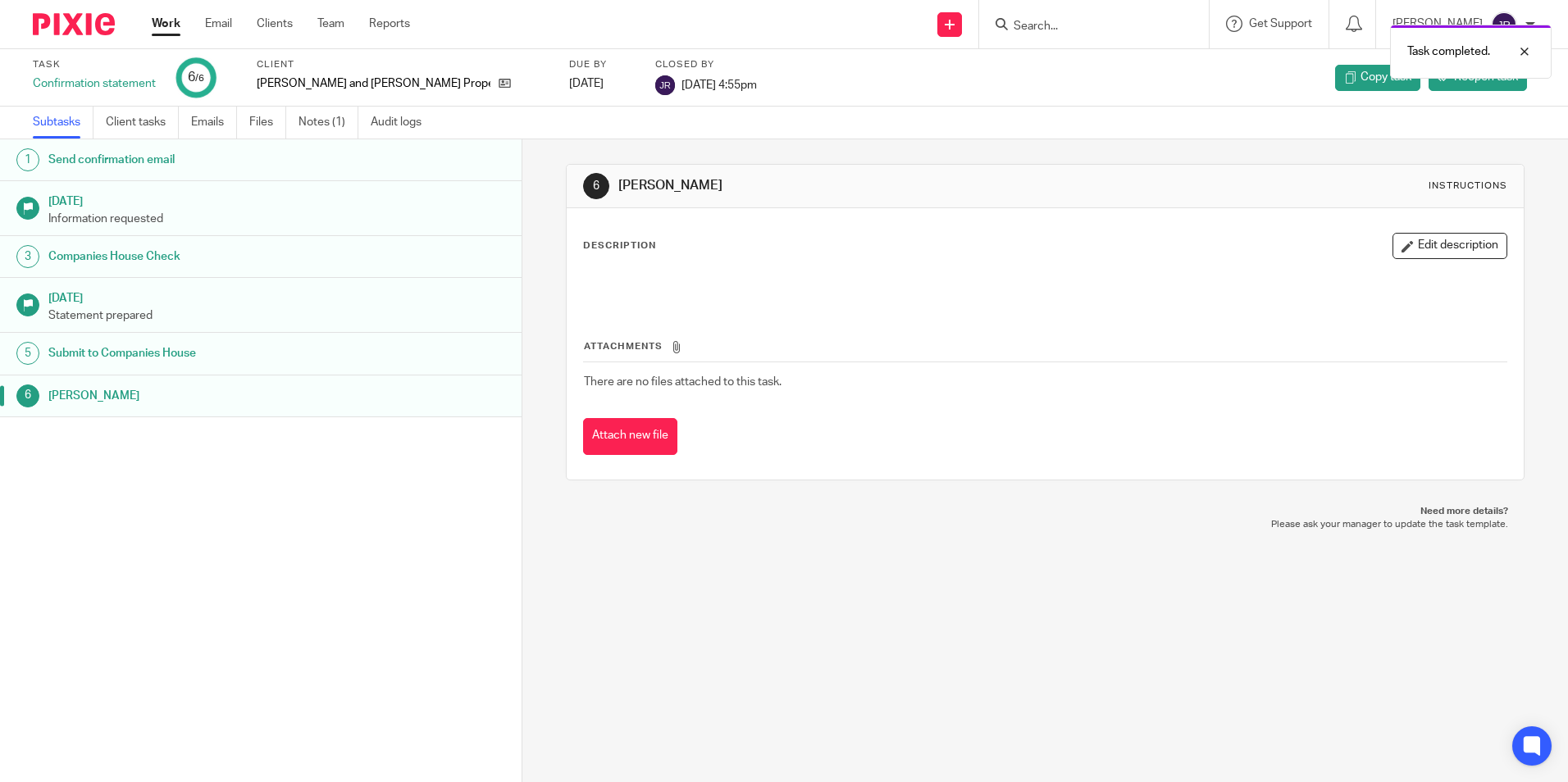
click at [162, 29] on link "Work" at bounding box center [165, 23] width 28 height 16
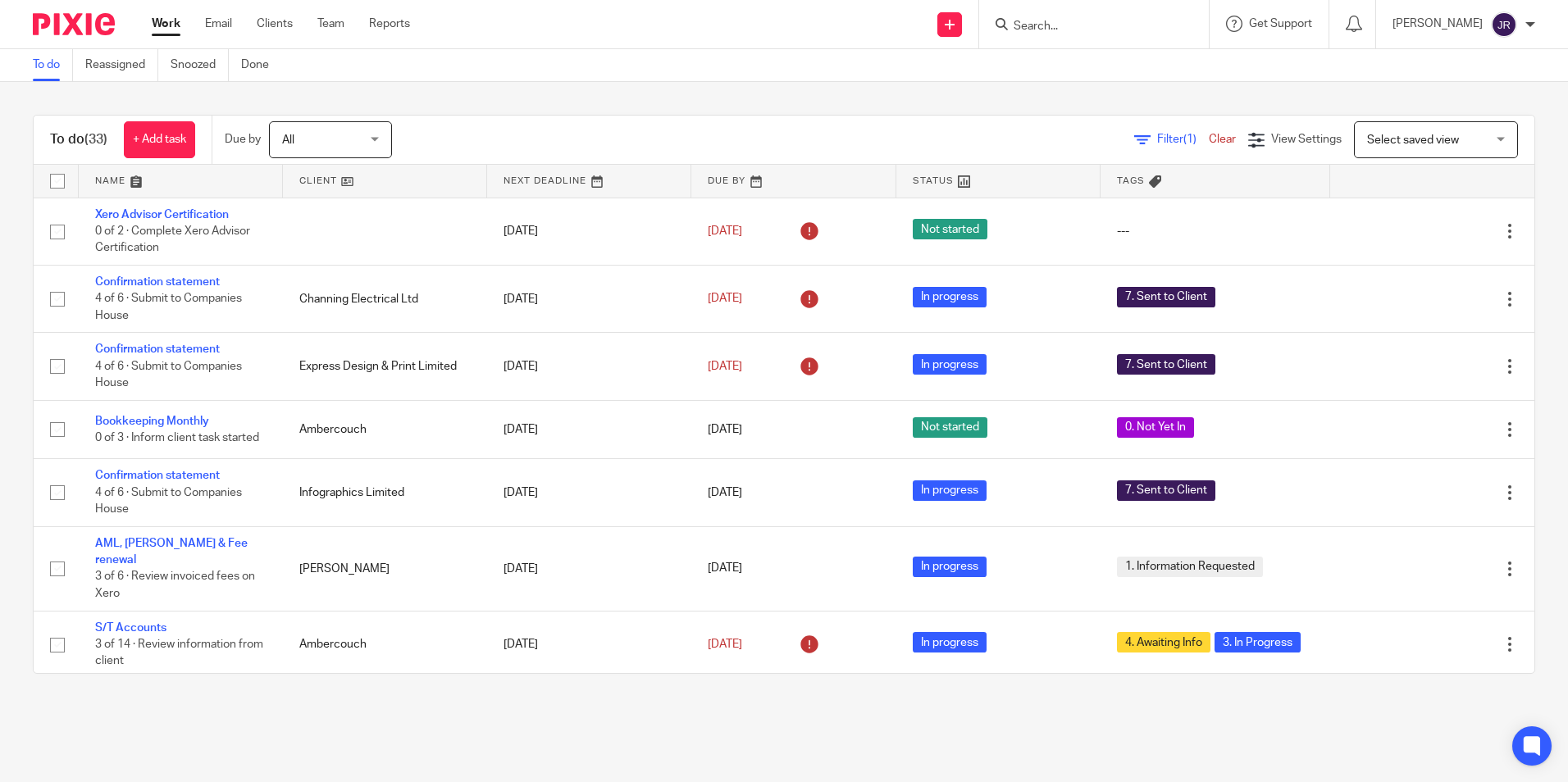
click at [103, 177] on link at bounding box center [181, 181] width 204 height 33
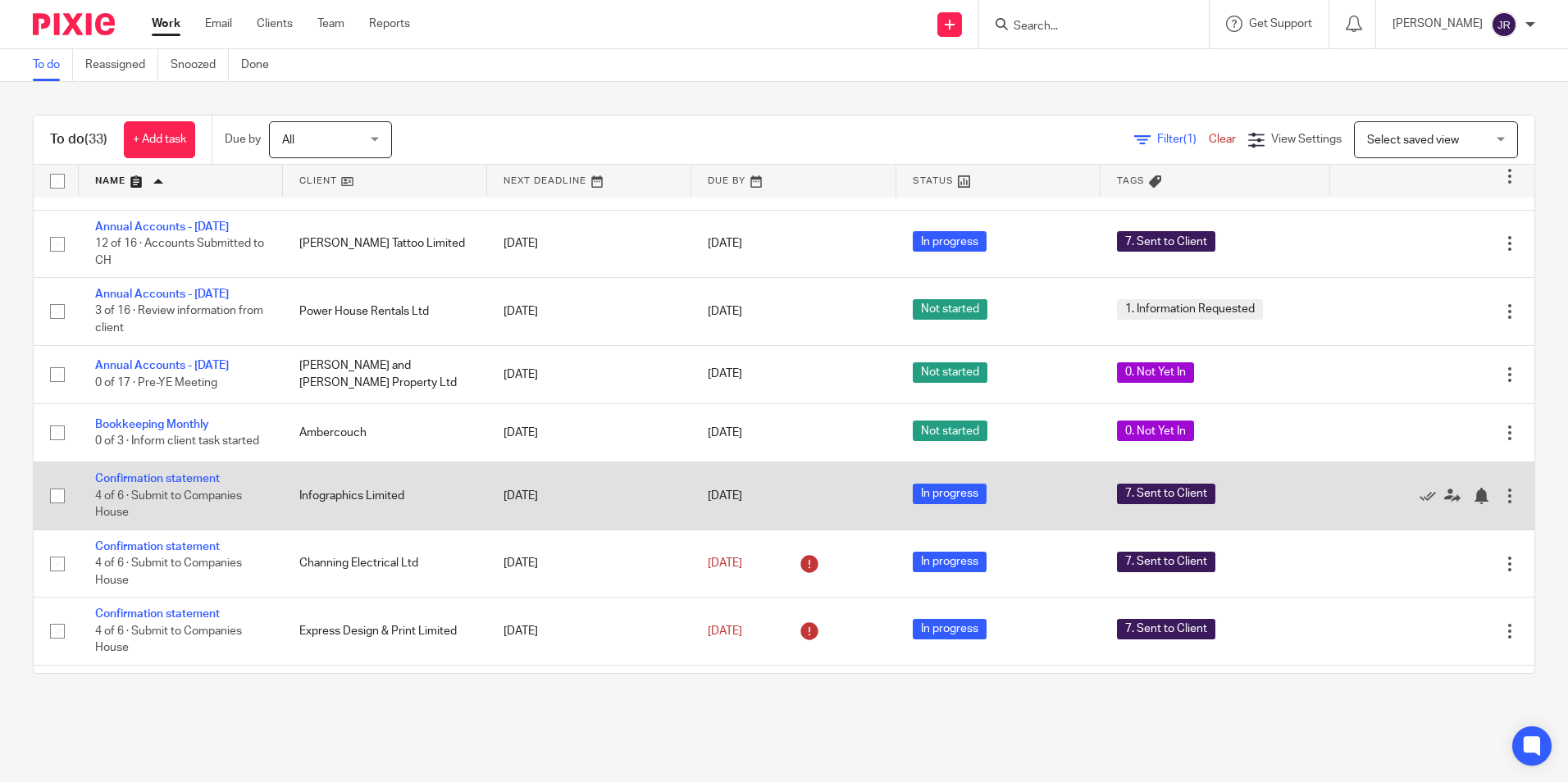
scroll to position [492, 0]
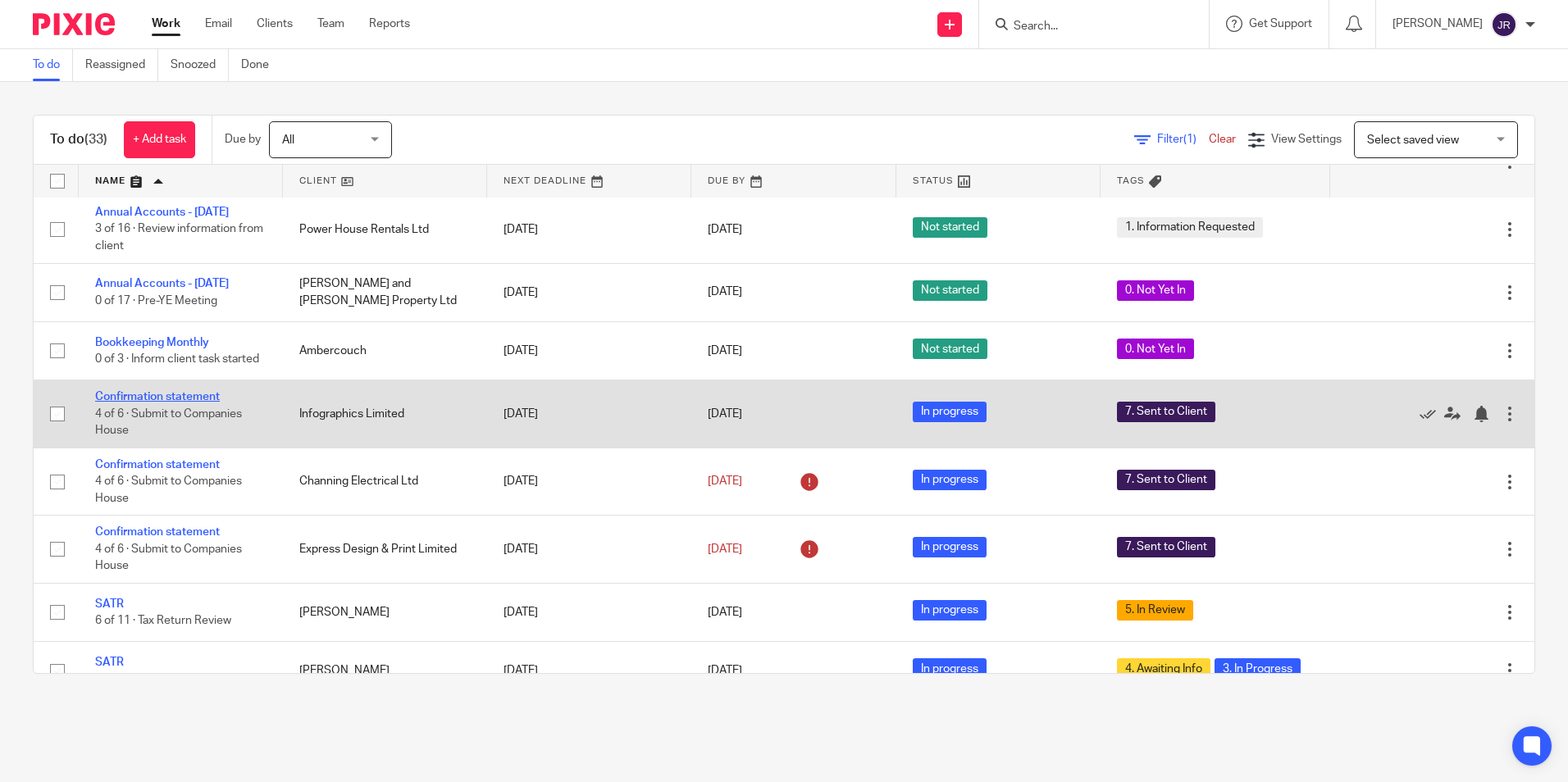
click at [212, 391] on link "Confirmation statement" at bounding box center [157, 397] width 124 height 11
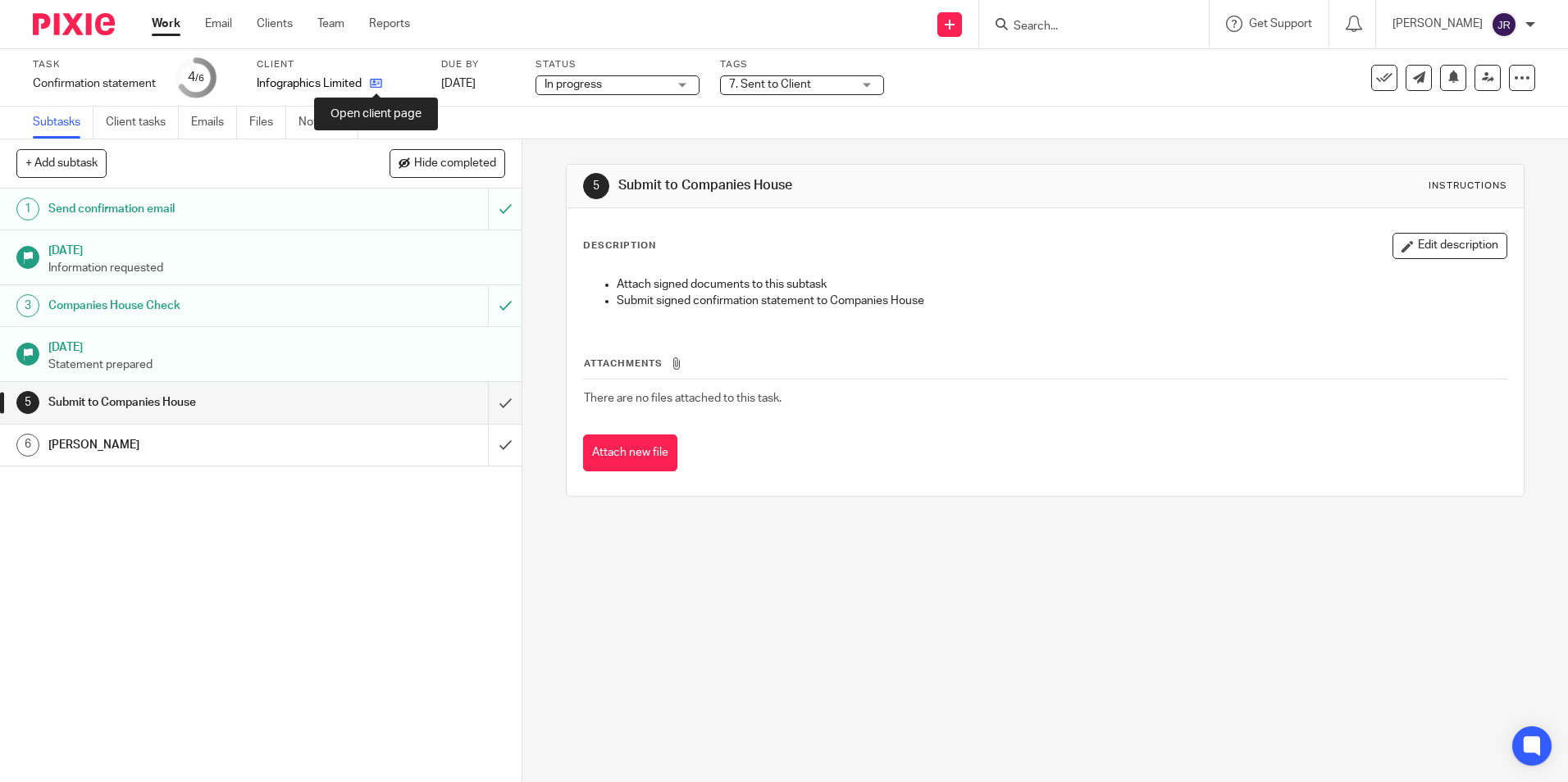
click at [378, 87] on icon at bounding box center [376, 83] width 12 height 12
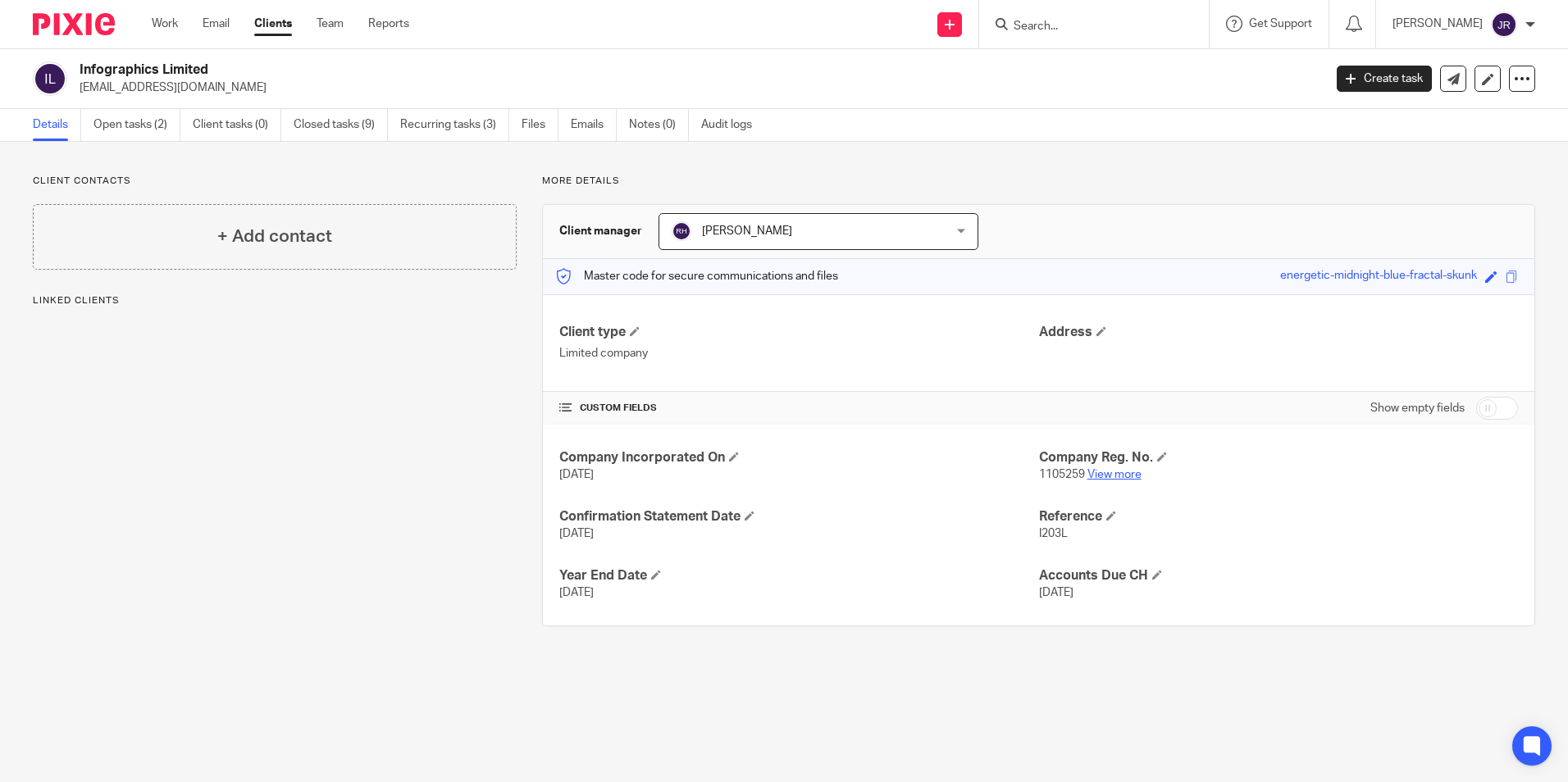
click at [1114, 475] on link "View more" at bounding box center [1114, 474] width 54 height 11
click at [162, 27] on link "Work" at bounding box center [165, 23] width 27 height 16
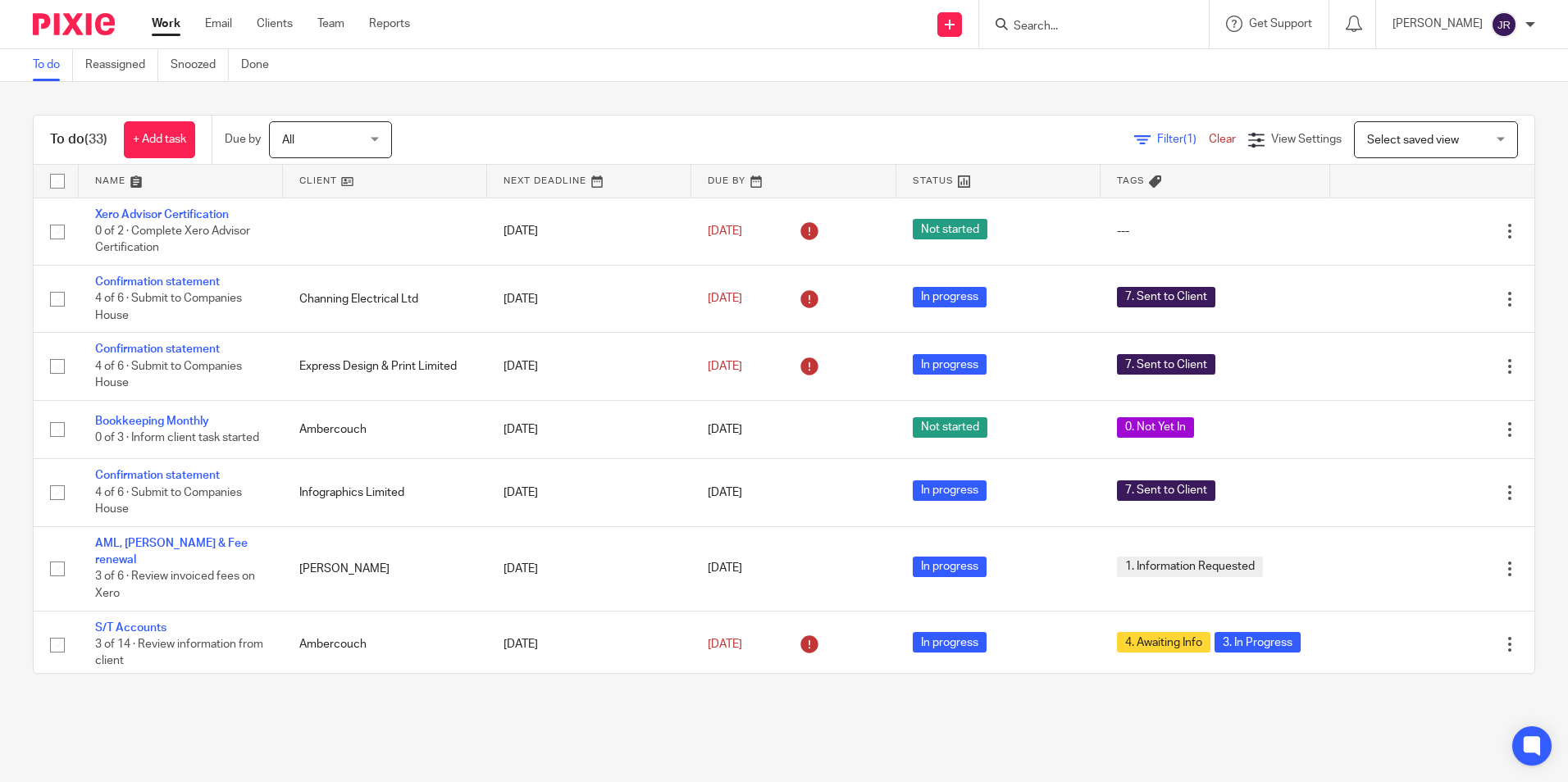
click at [102, 175] on link at bounding box center [181, 181] width 204 height 33
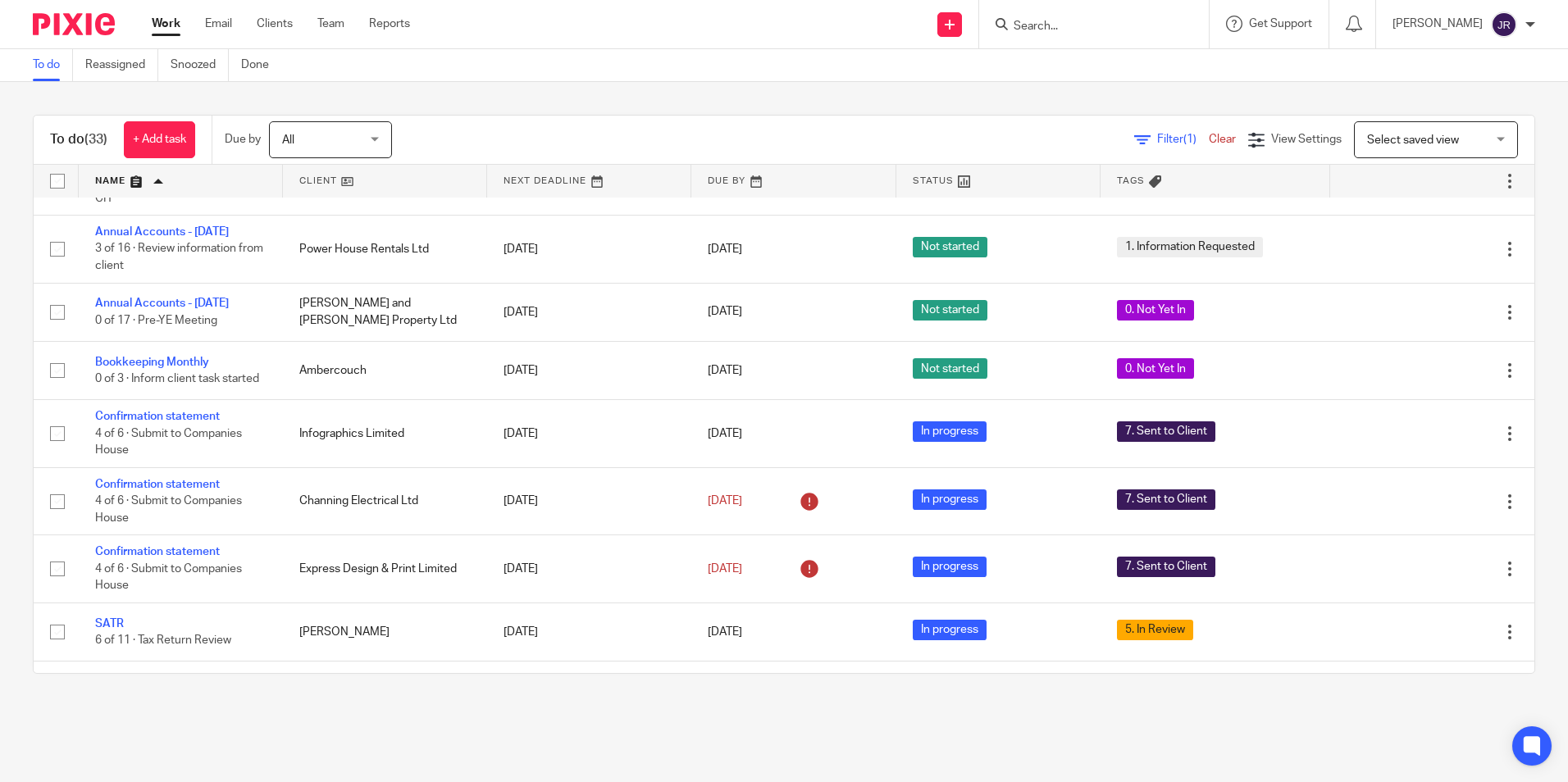
scroll to position [467, 0]
